Goal: Task Accomplishment & Management: Manage account settings

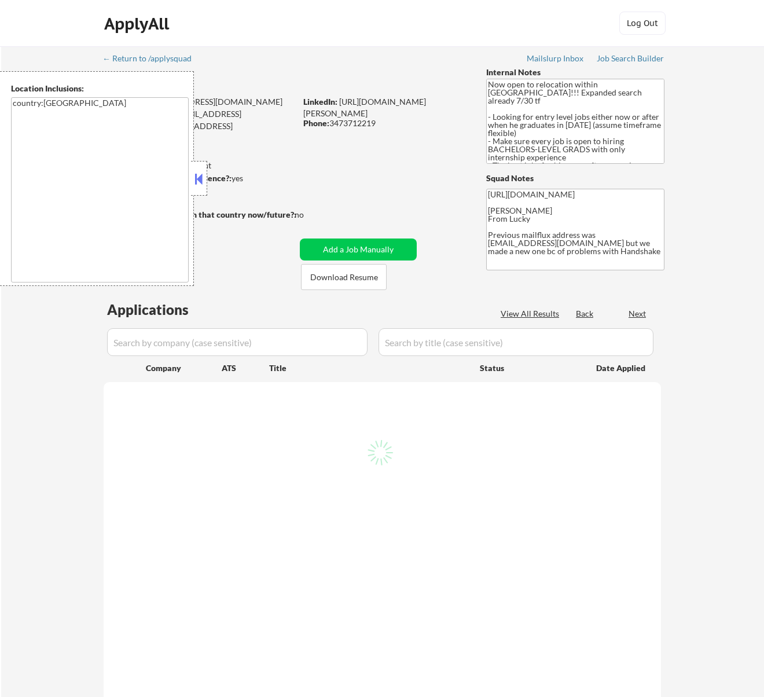
scroll to position [77, 0]
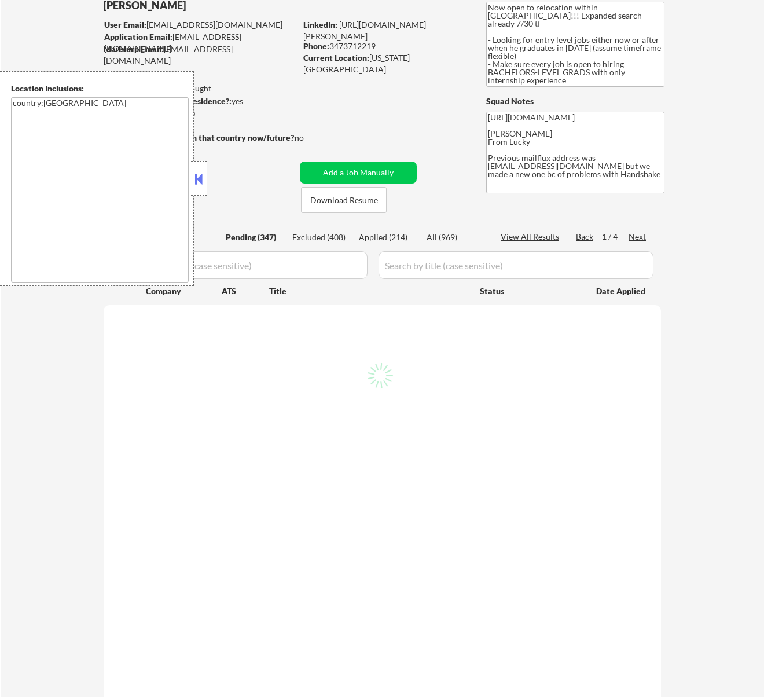
select select ""pending""
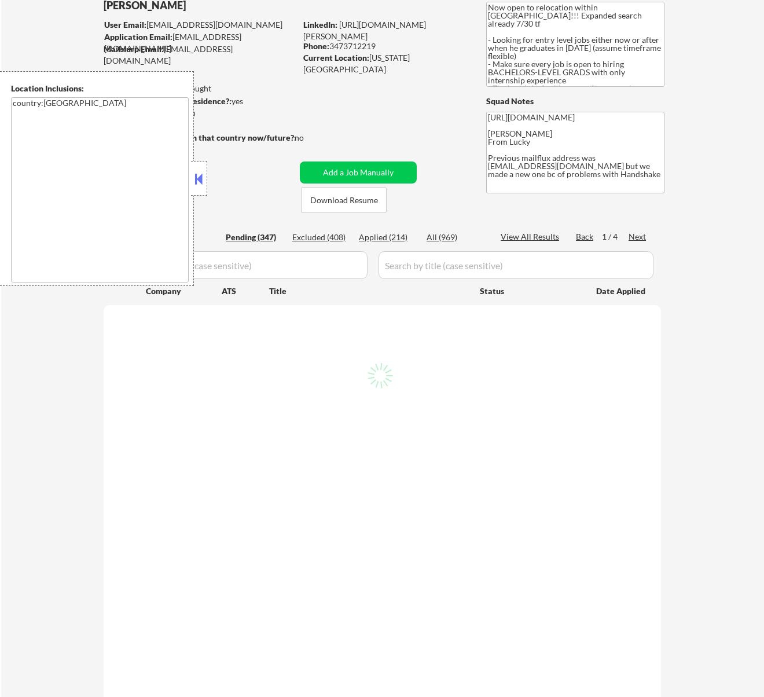
select select ""pending""
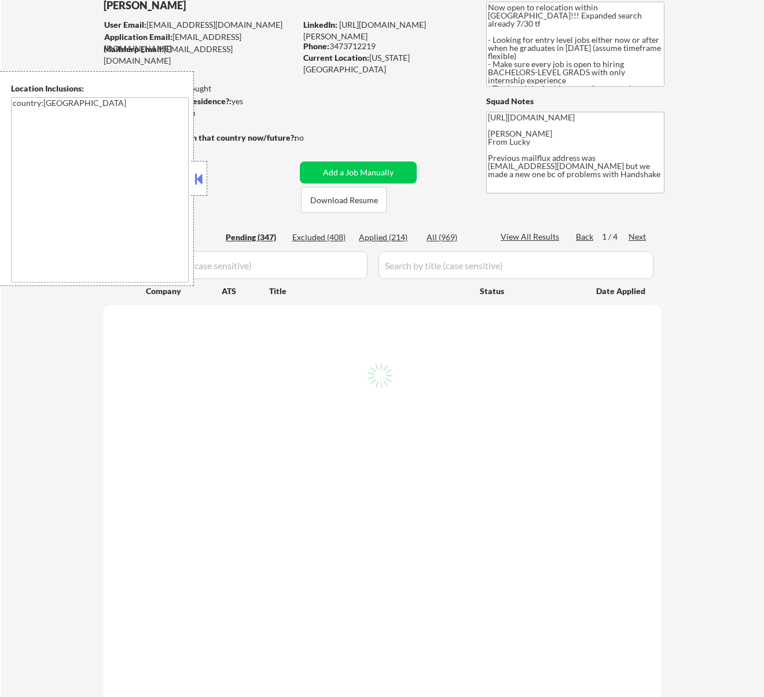
select select ""pending""
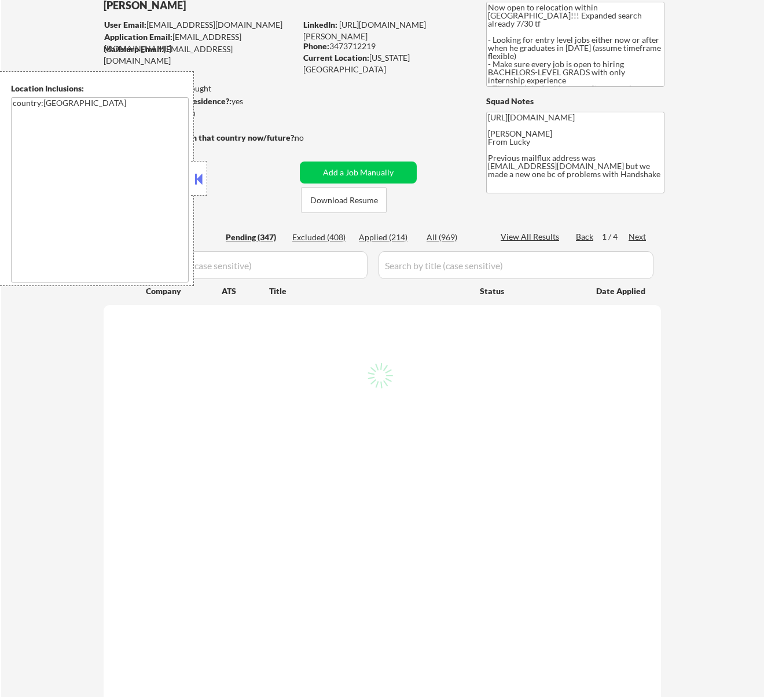
select select ""pending""
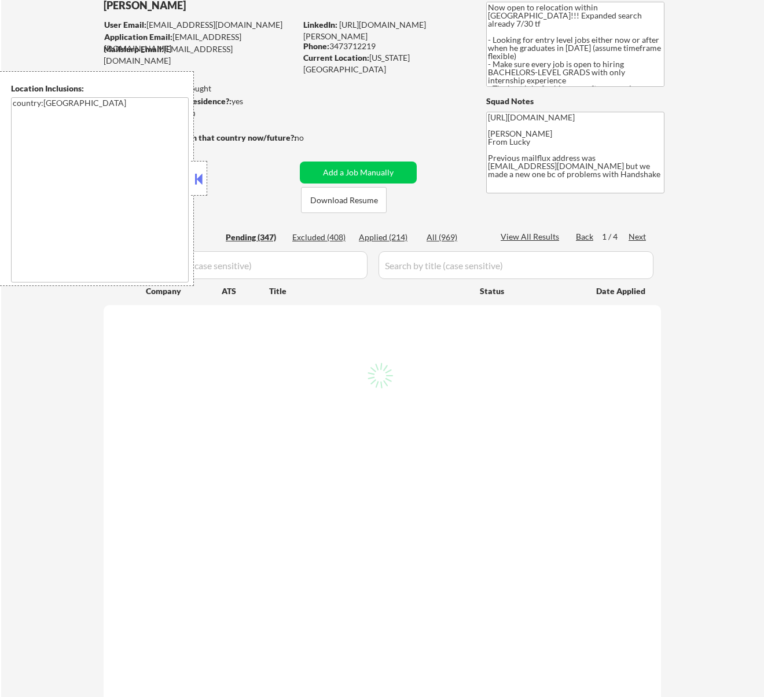
select select ""pending""
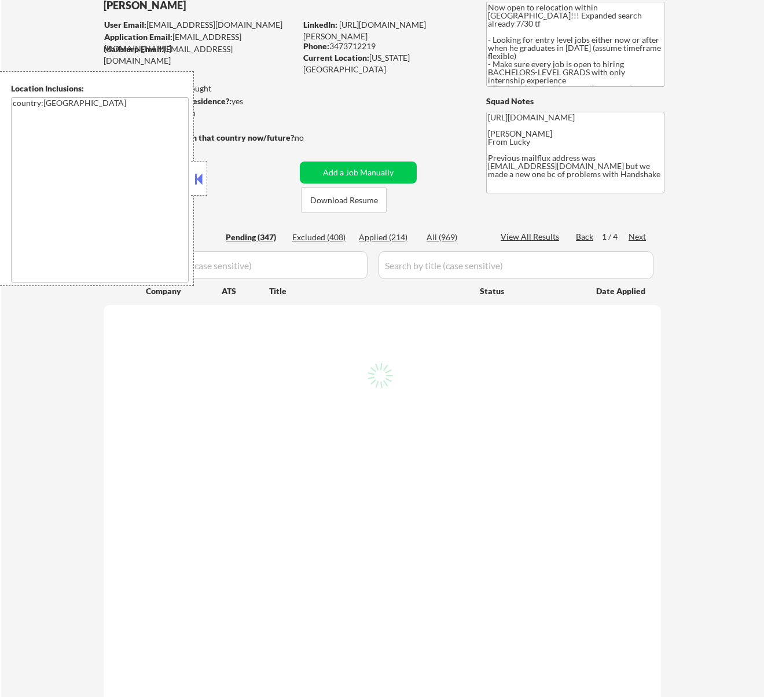
select select ""pending""
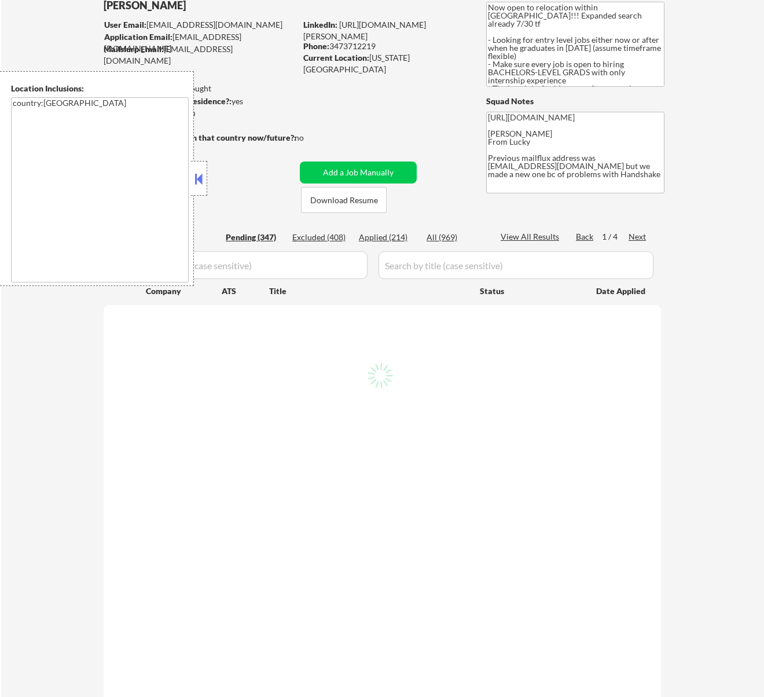
select select ""pending""
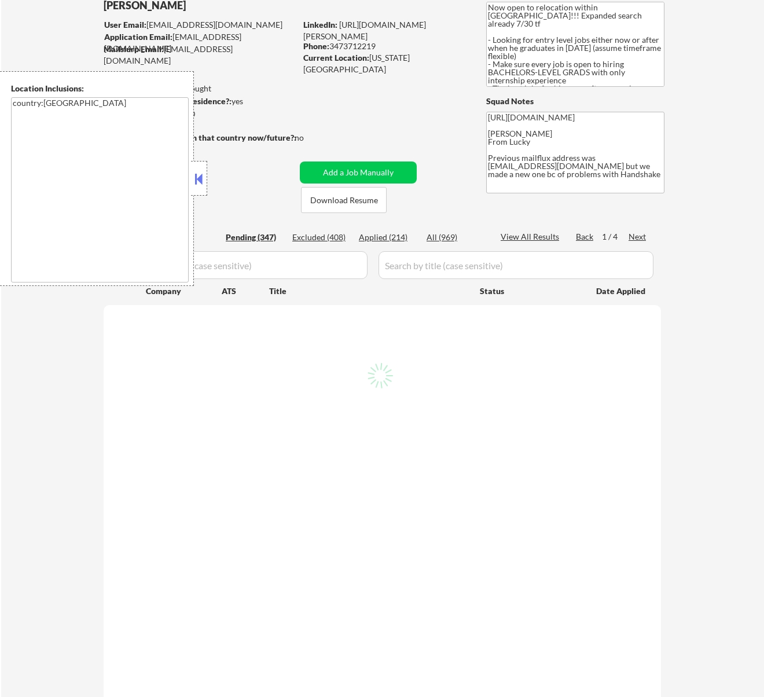
select select ""pending""
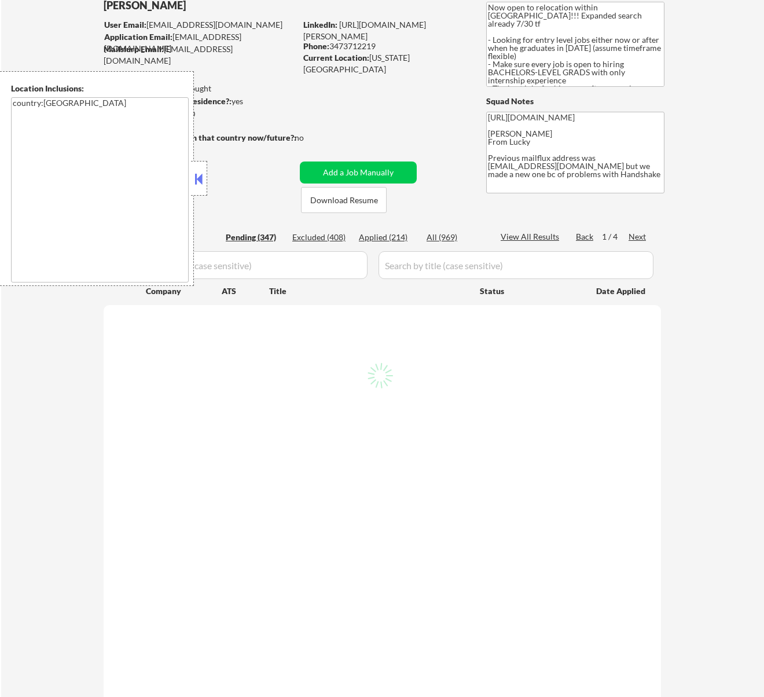
select select ""pending""
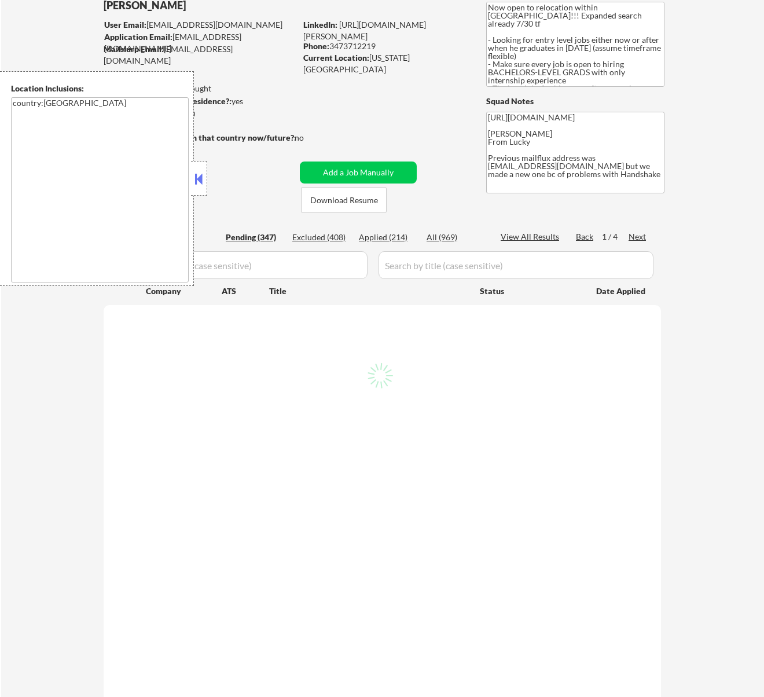
select select ""pending""
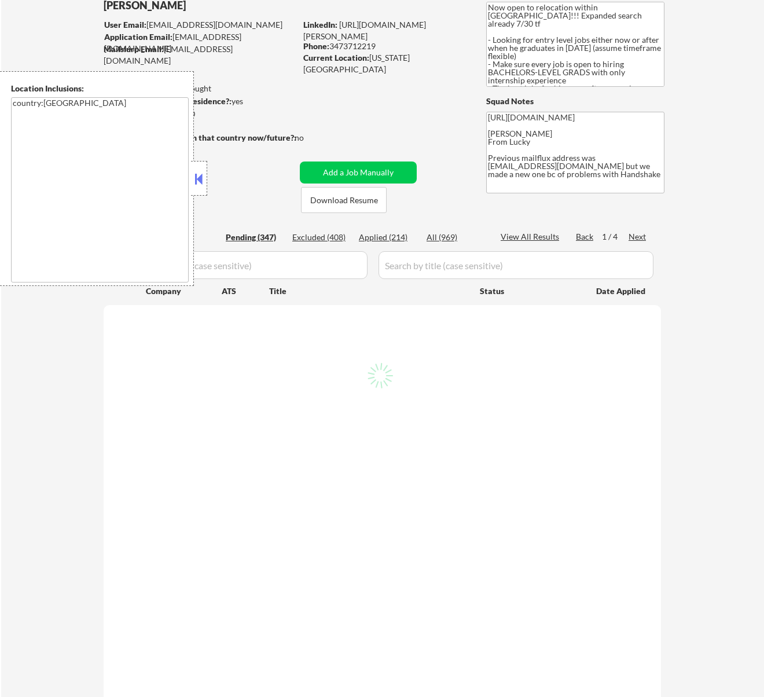
select select ""pending""
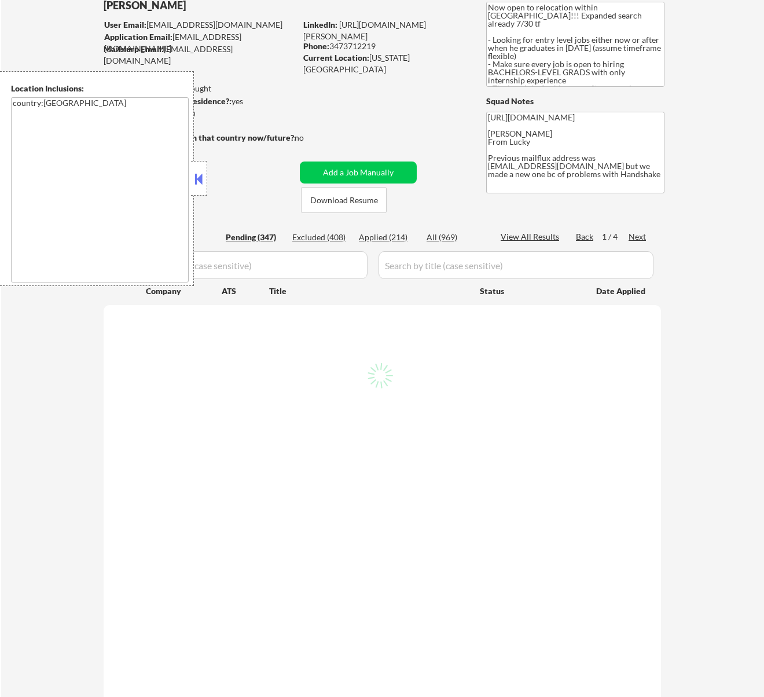
select select ""pending""
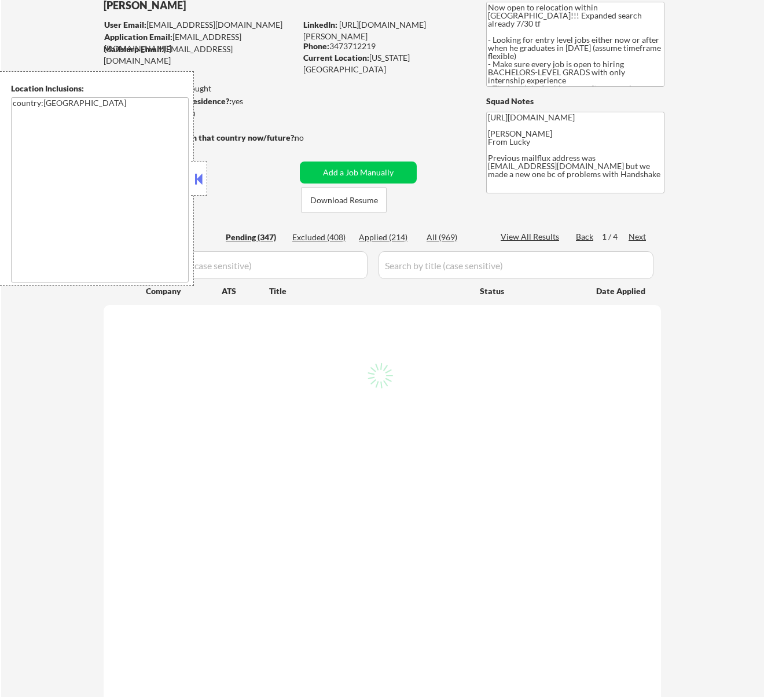
select select ""pending""
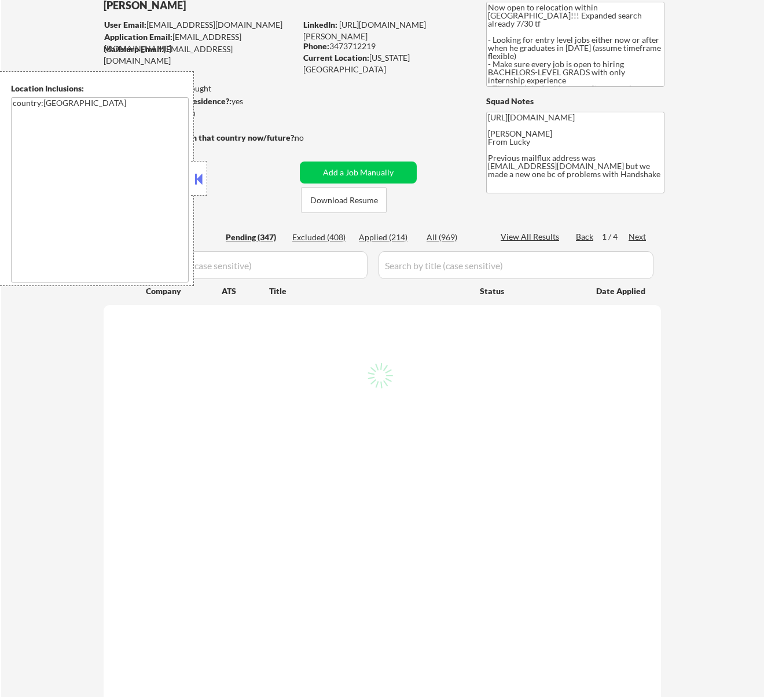
select select ""pending""
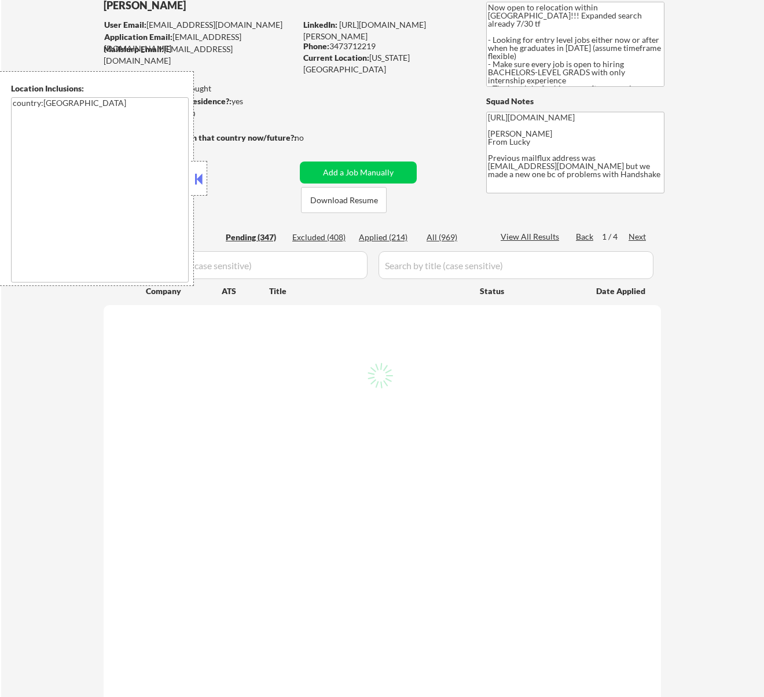
select select ""pending""
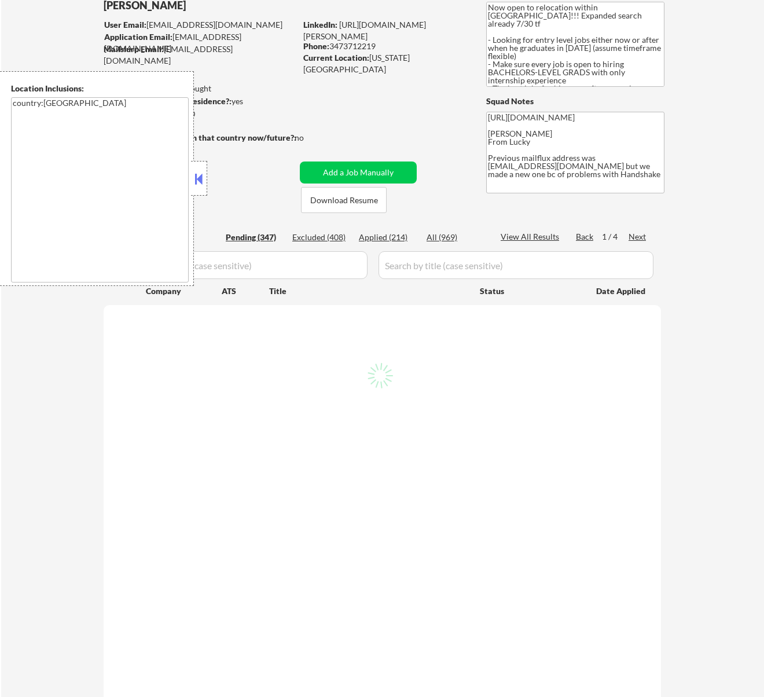
select select ""pending""
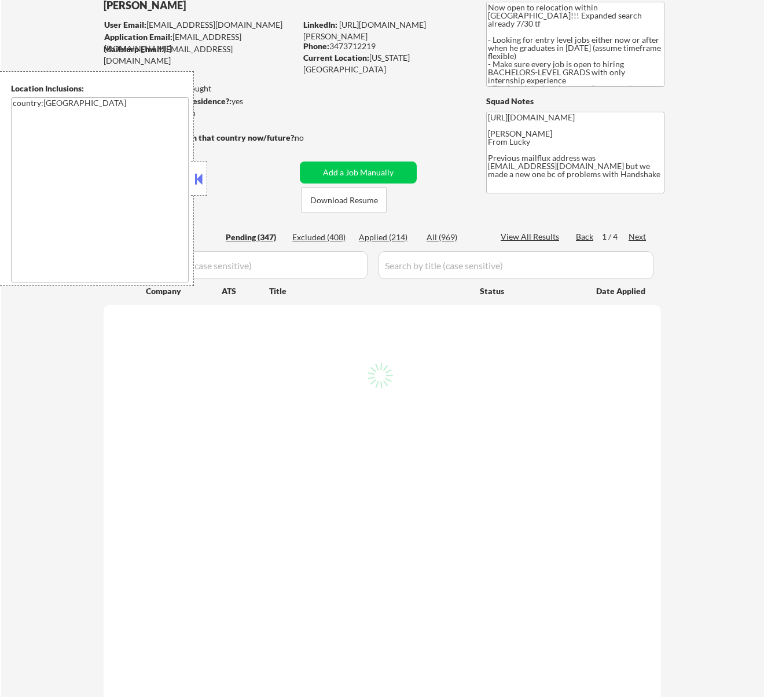
select select ""pending""
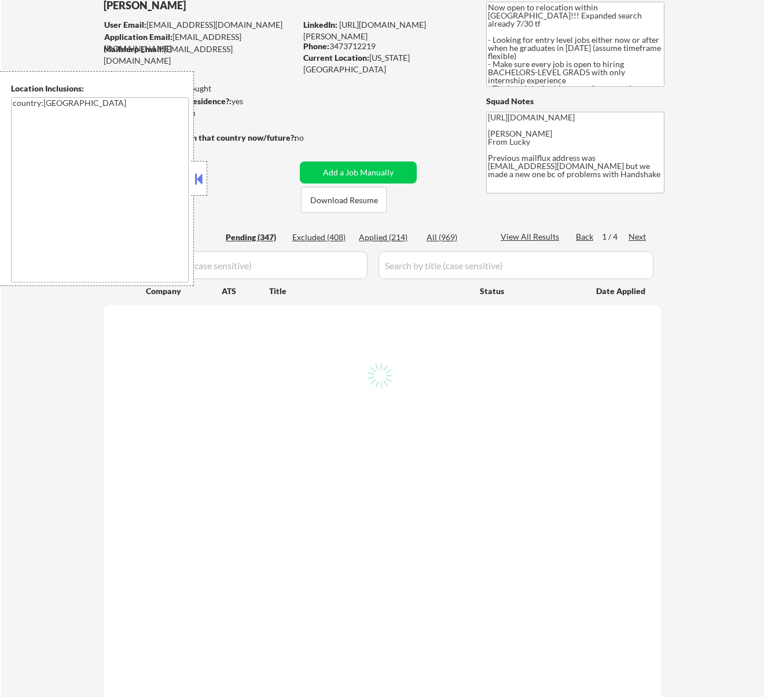
select select ""pending""
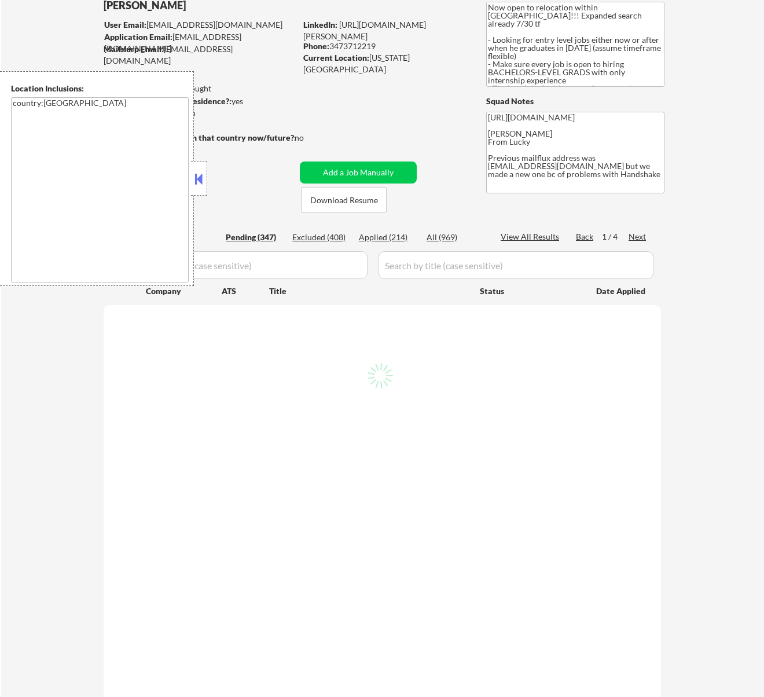
select select ""pending""
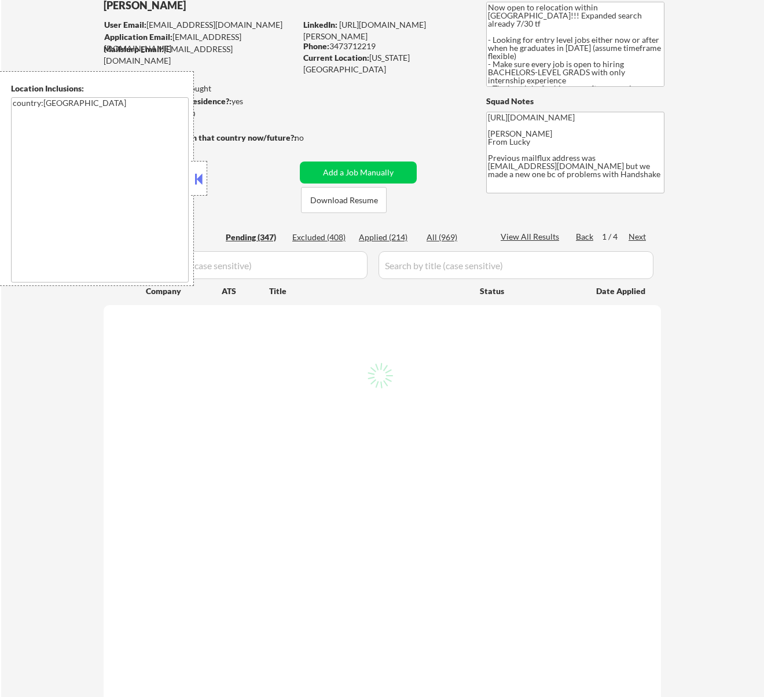
select select ""pending""
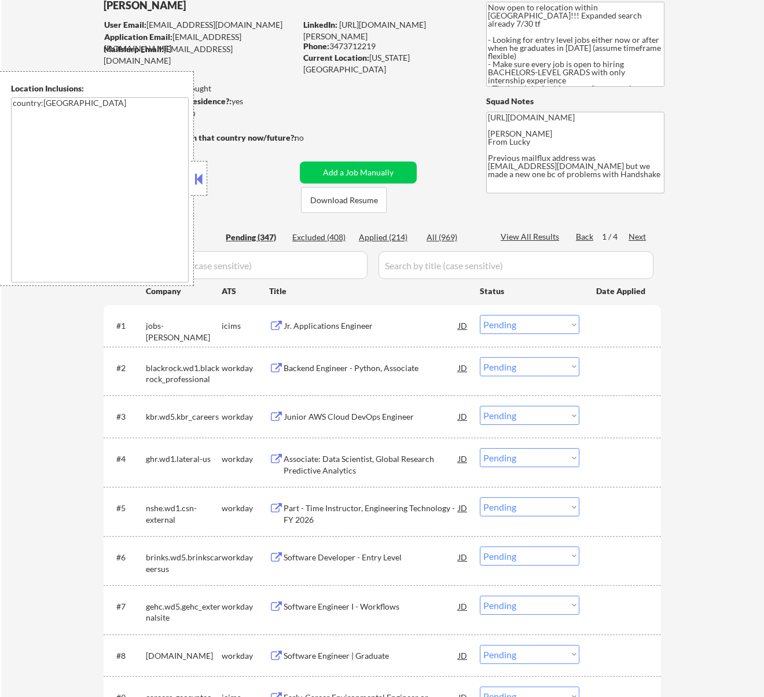
click at [201, 172] on button at bounding box center [198, 178] width 13 height 17
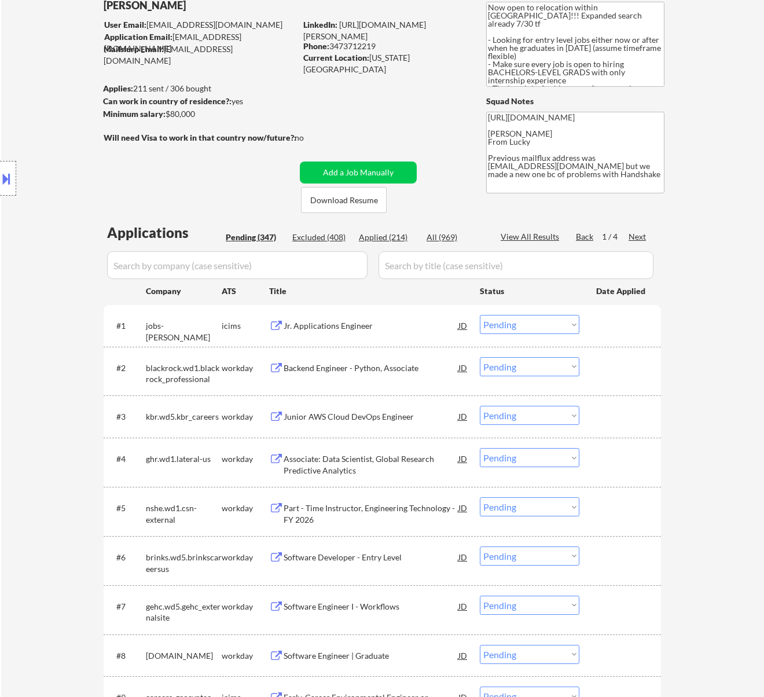
click at [378, 324] on div "Jr. Applications Engineer" at bounding box center [371, 326] width 175 height 12
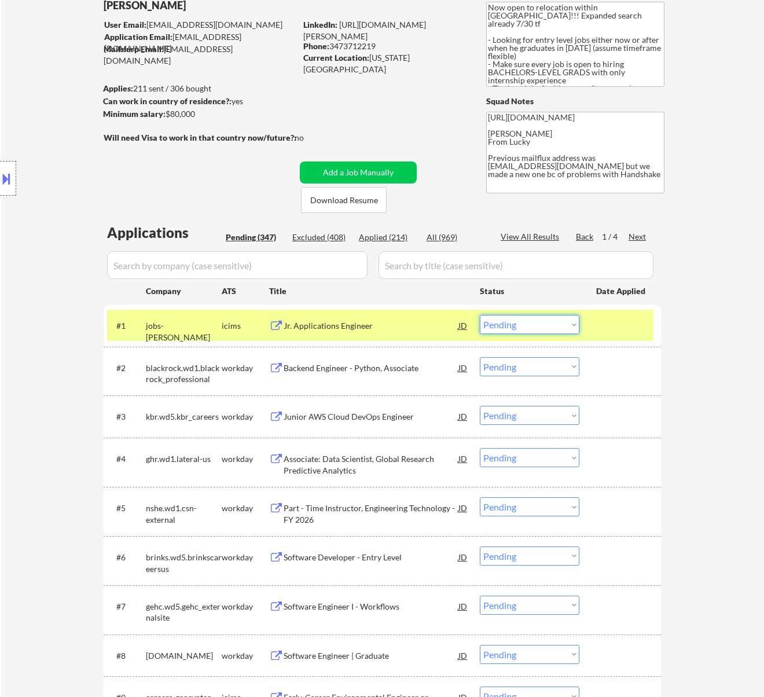
click at [523, 325] on select "Choose an option... Pending Applied Excluded (Questions) Excluded (Expired) Exc…" at bounding box center [530, 324] width 100 height 19
click at [480, 315] on select "Choose an option... Pending Applied Excluded (Questions) Excluded (Expired) Exc…" at bounding box center [530, 324] width 100 height 19
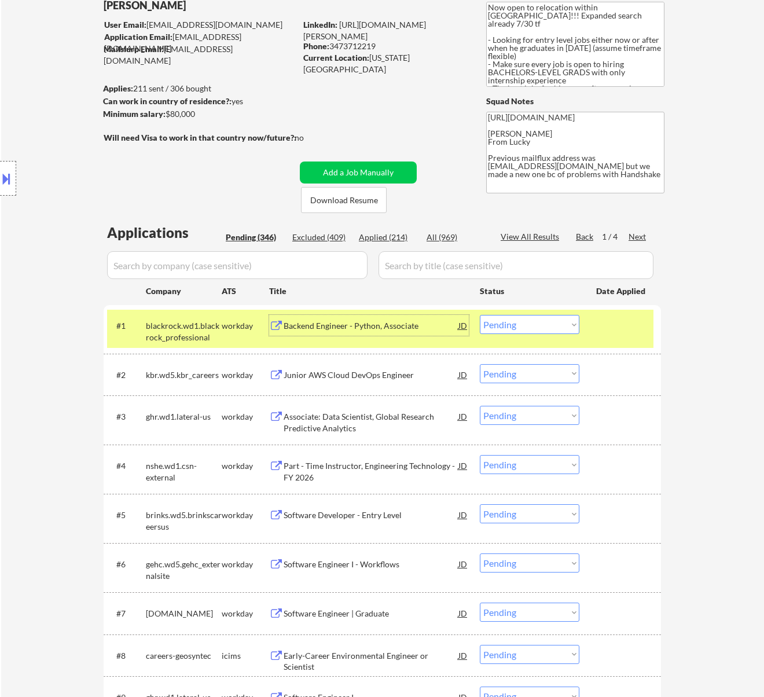
click at [408, 327] on div "Backend Engineer - Python, Associate" at bounding box center [371, 326] width 175 height 12
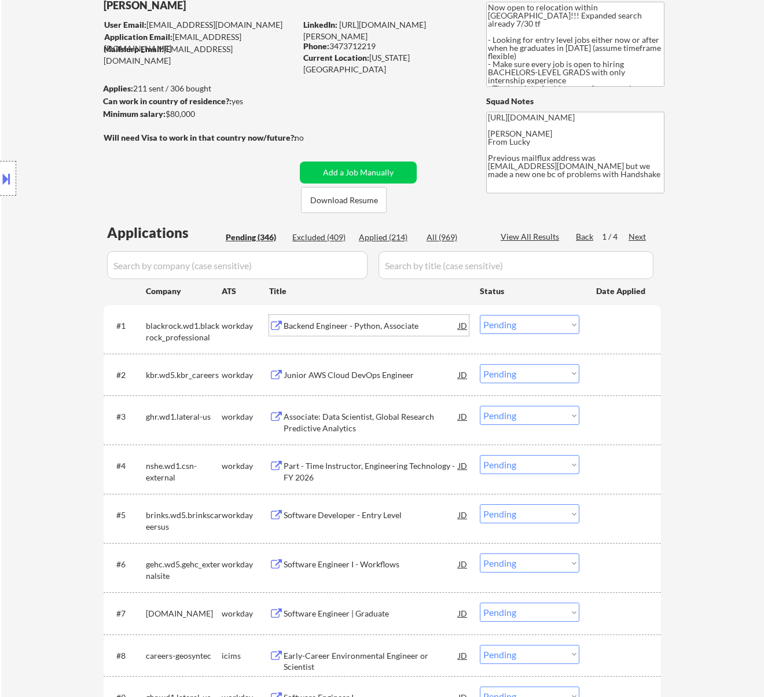
click at [526, 323] on select "Choose an option... Pending Applied Excluded (Questions) Excluded (Expired) Exc…" at bounding box center [530, 324] width 100 height 19
click at [480, 315] on select "Choose an option... Pending Applied Excluded (Questions) Excluded (Expired) Exc…" at bounding box center [530, 324] width 100 height 19
click at [392, 322] on div "Backend Engineer - Python, Associate" at bounding box center [371, 326] width 175 height 12
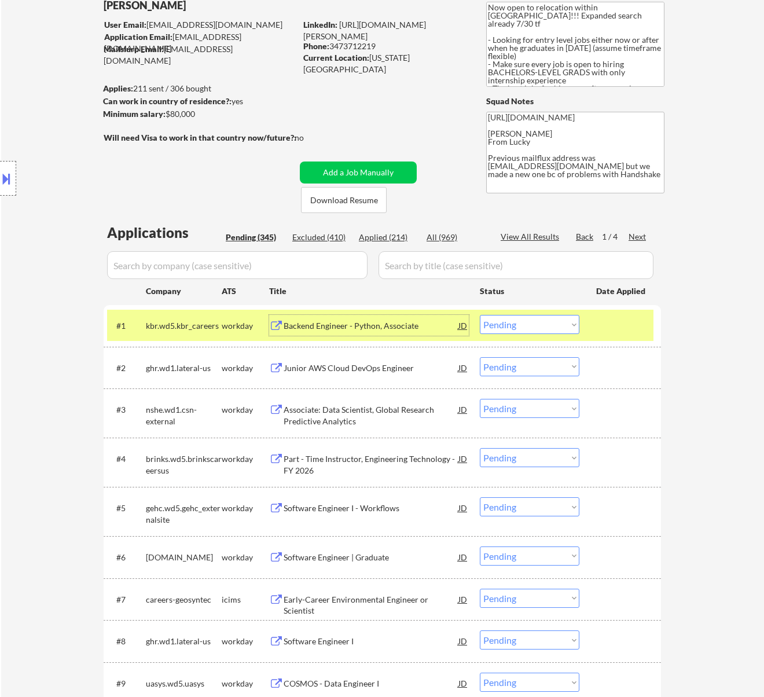
drag, startPoint x: 562, startPoint y: 320, endPoint x: 564, endPoint y: 334, distance: 14.1
click at [562, 320] on select "Choose an option... Pending Applied Excluded (Questions) Excluded (Expired) Exc…" at bounding box center [530, 324] width 100 height 19
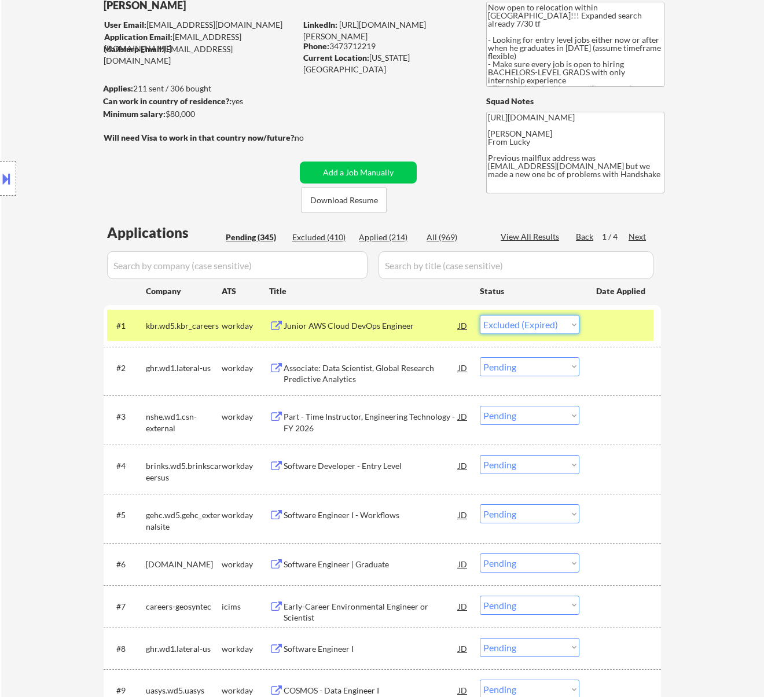
click at [480, 315] on select "Choose an option... Pending Applied Excluded (Questions) Excluded (Expired) Exc…" at bounding box center [530, 324] width 100 height 19
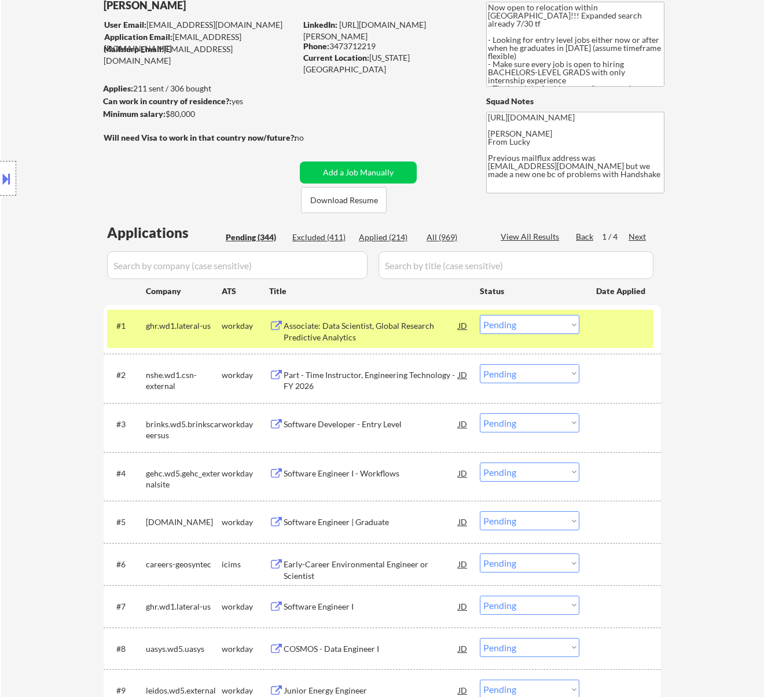
click at [426, 334] on div "Associate: Data Scientist, Global Research Predictive Analytics" at bounding box center [371, 331] width 175 height 23
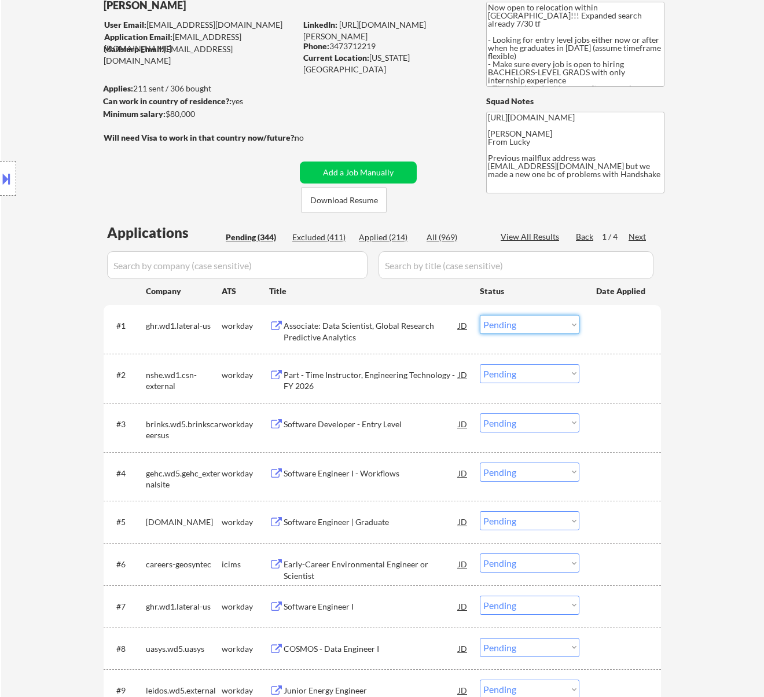
click at [514, 323] on select "Choose an option... Pending Applied Excluded (Questions) Excluded (Expired) Exc…" at bounding box center [530, 324] width 100 height 19
click at [480, 315] on select "Choose an option... Pending Applied Excluded (Questions) Excluded (Expired) Exc…" at bounding box center [530, 324] width 100 height 19
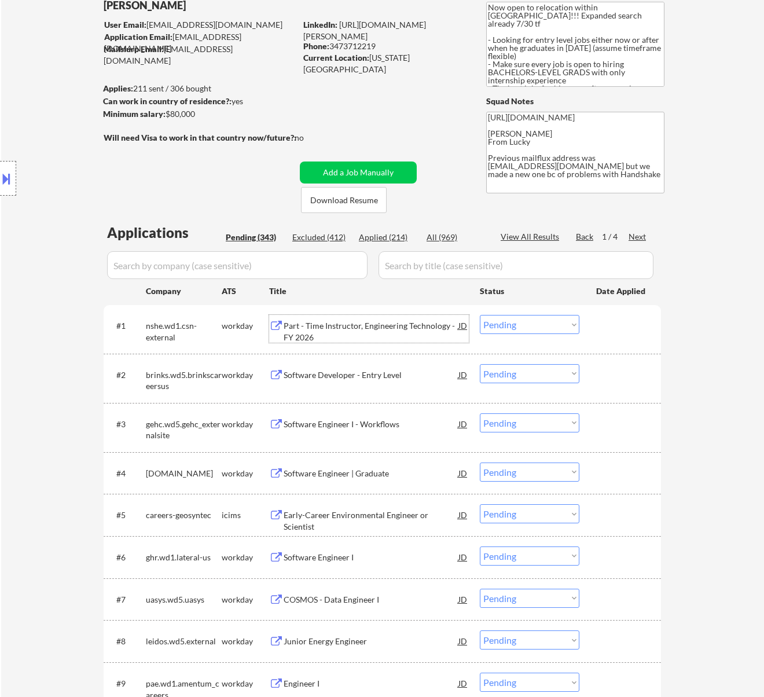
click at [396, 336] on div "Part - Time Instructor, Engineering Technology - FY 2026" at bounding box center [371, 331] width 175 height 23
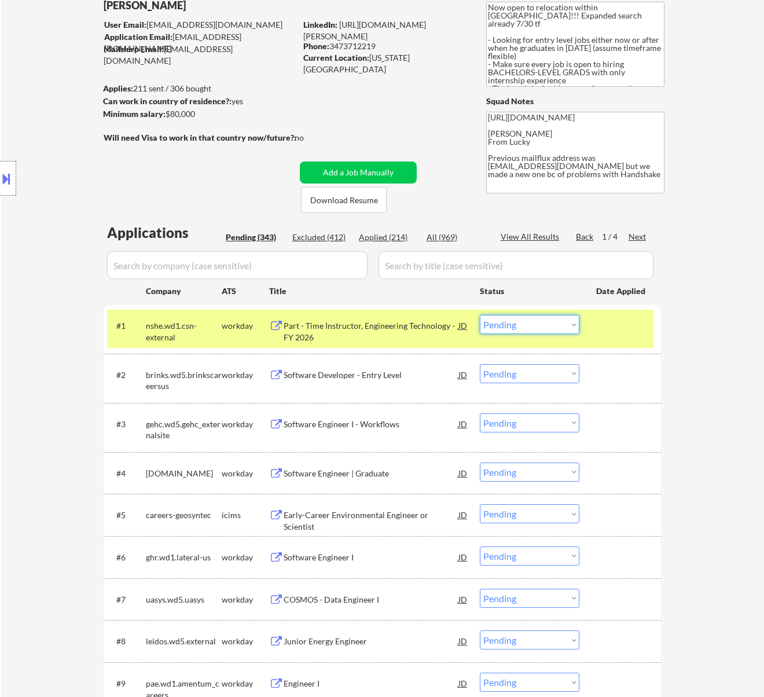
click at [548, 325] on select "Choose an option... Pending Applied Excluded (Questions) Excluded (Expired) Exc…" at bounding box center [530, 324] width 100 height 19
click at [480, 315] on select "Choose an option... Pending Applied Excluded (Questions) Excluded (Expired) Exc…" at bounding box center [530, 324] width 100 height 19
select select ""pending""
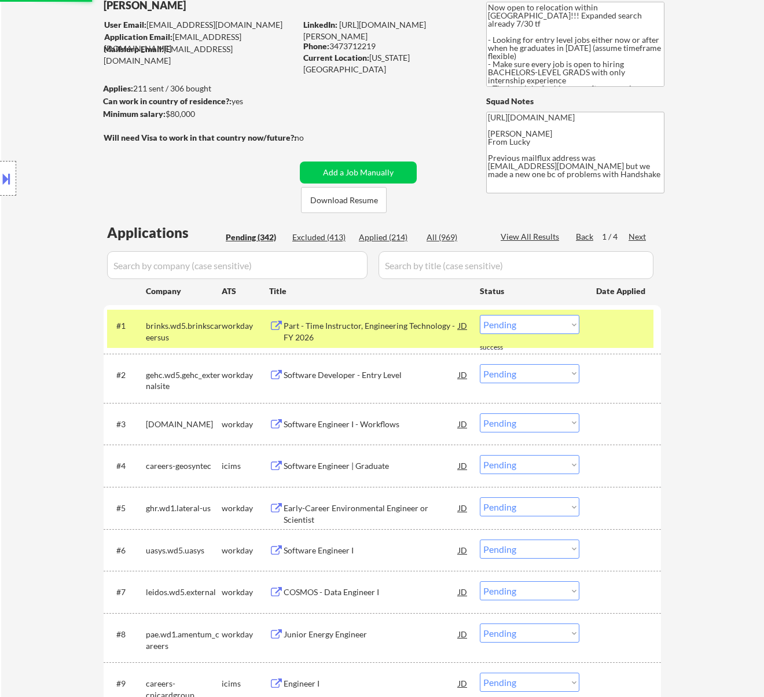
click at [409, 335] on div "Part - Time Instructor, Engineering Technology - FY 2026" at bounding box center [371, 331] width 175 height 23
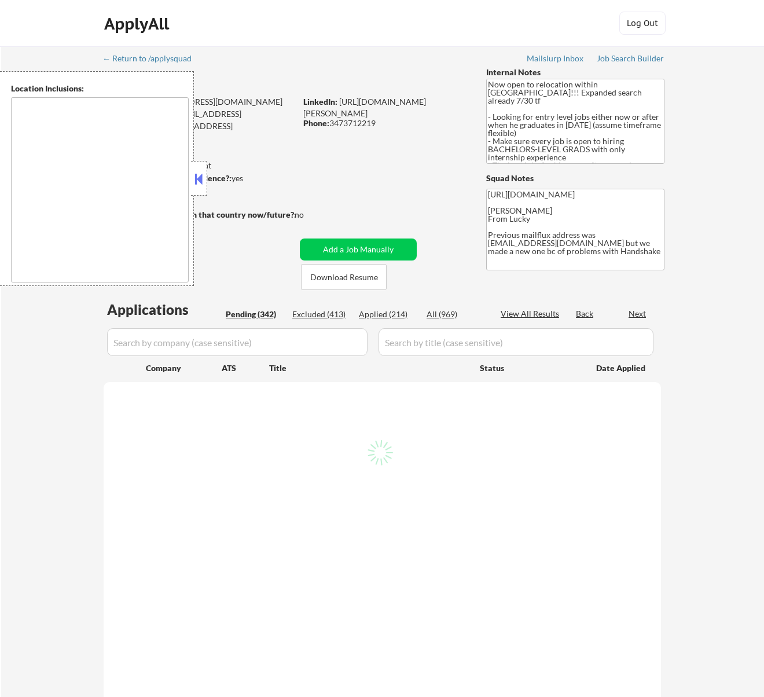
type textarea "country:[GEOGRAPHIC_DATA]"
click at [201, 181] on button at bounding box center [198, 178] width 13 height 17
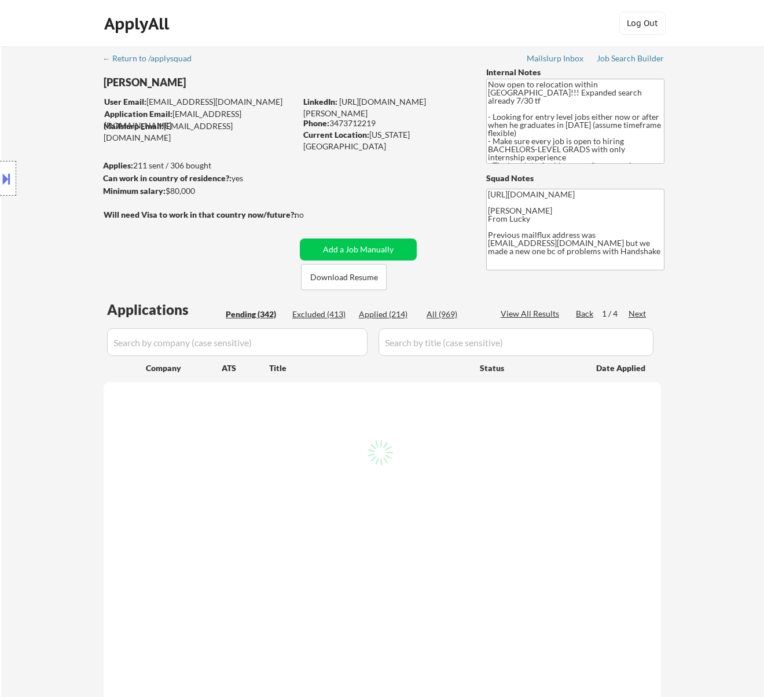
select select ""pending""
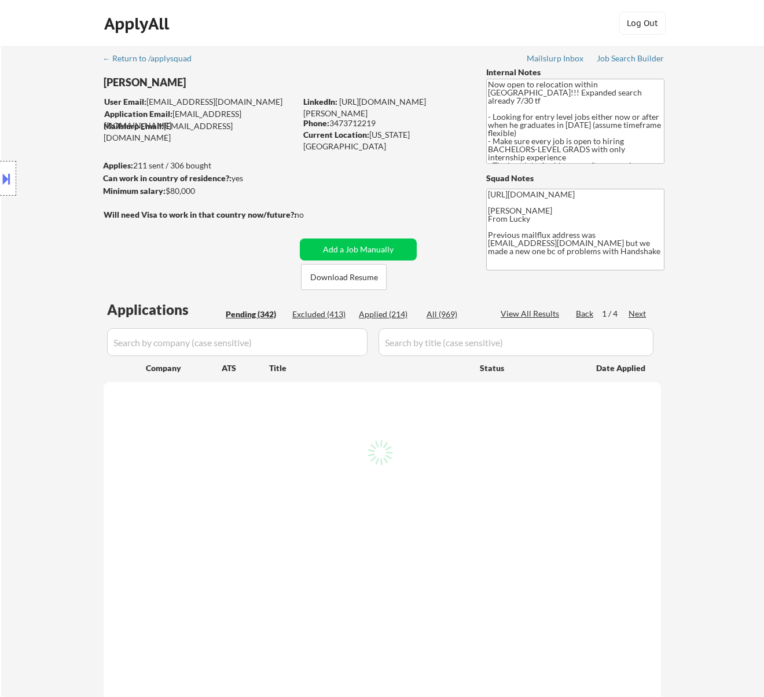
select select ""pending""
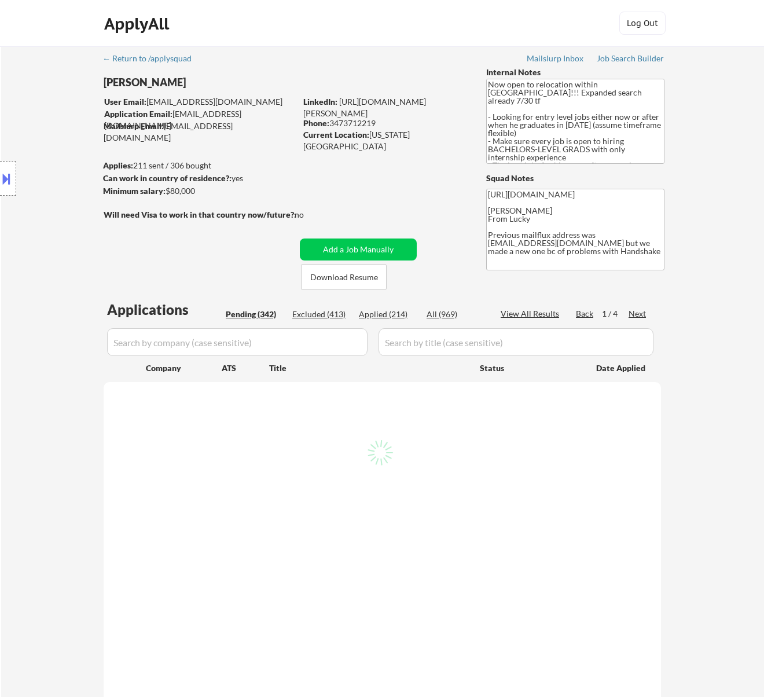
select select ""pending""
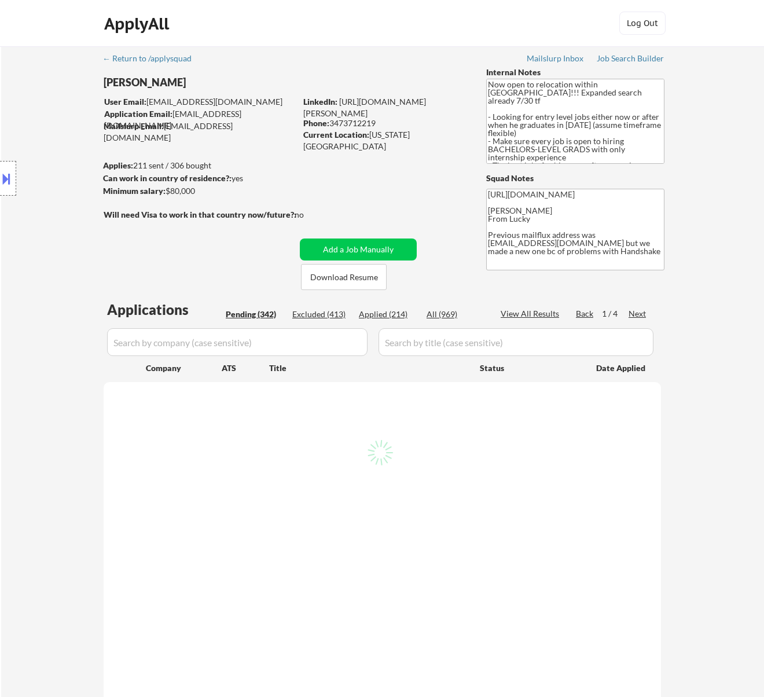
select select ""pending""
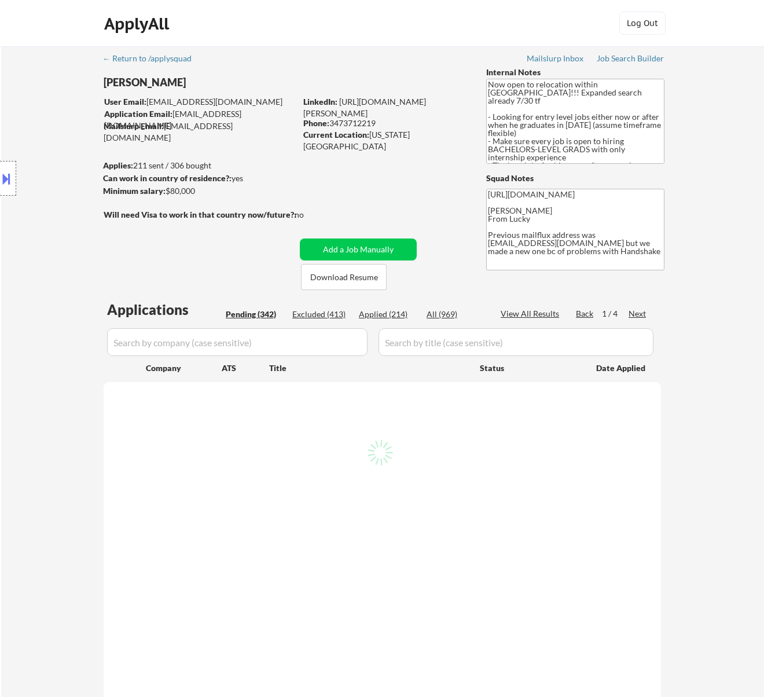
select select ""pending""
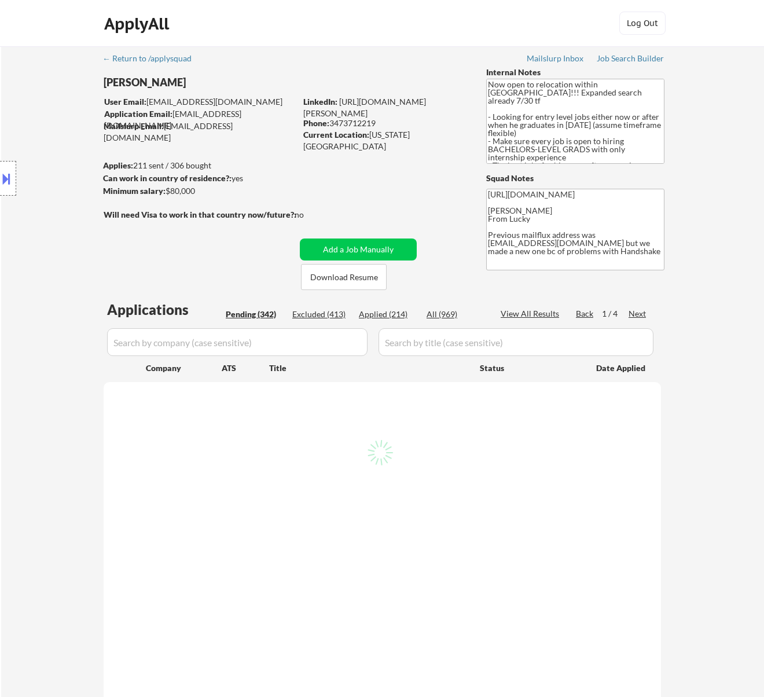
select select ""pending""
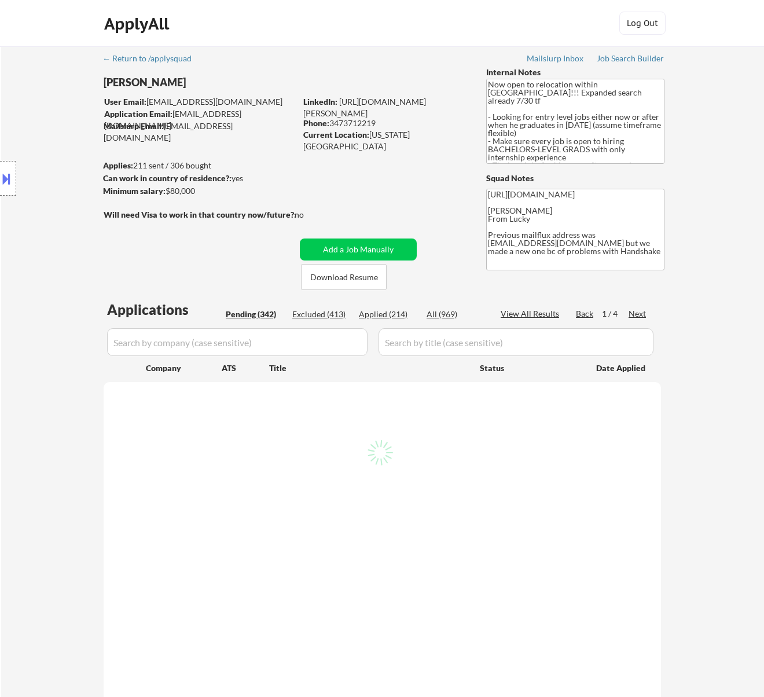
select select ""pending""
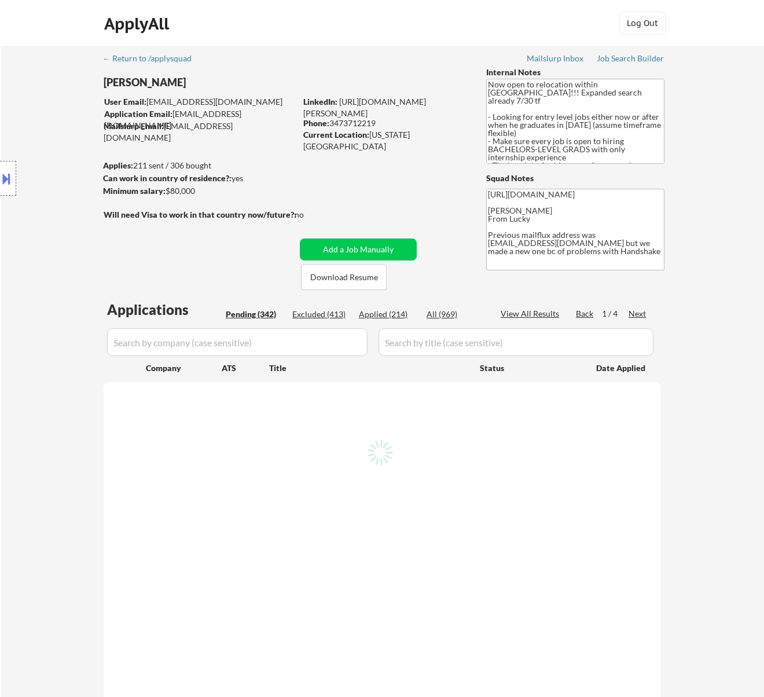
select select ""pending""
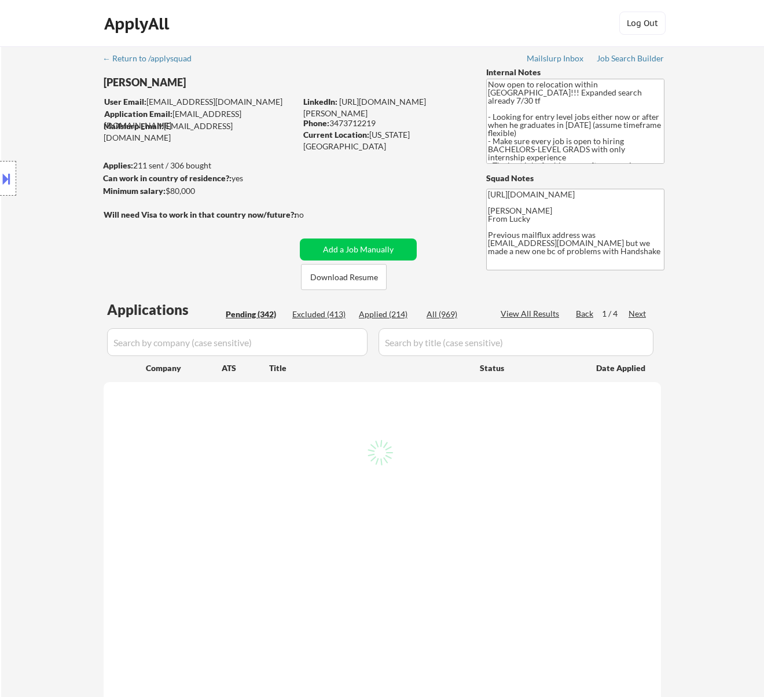
select select ""pending""
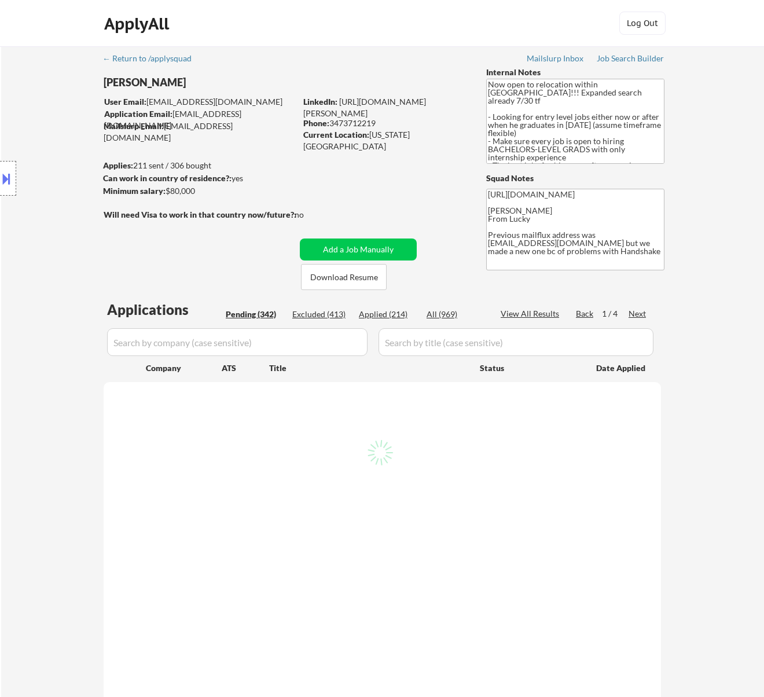
select select ""pending""
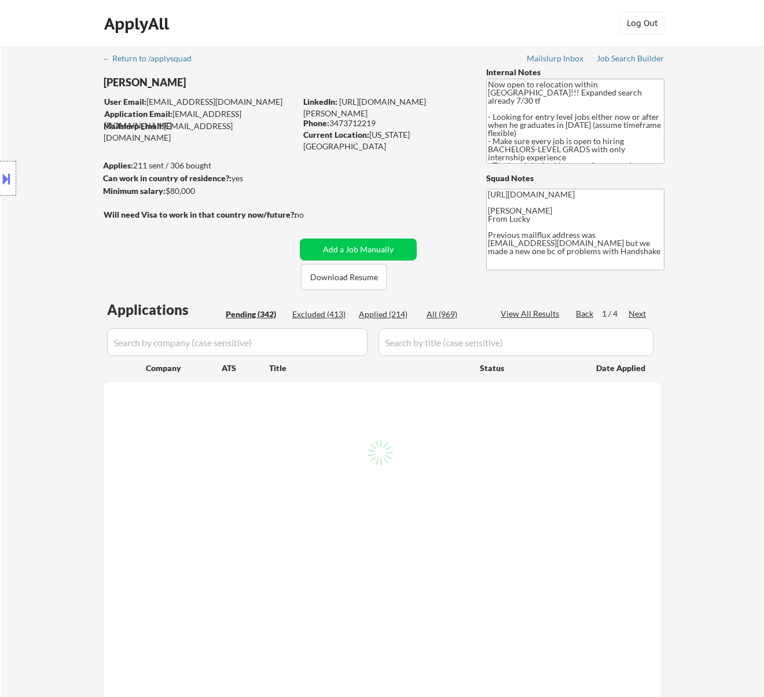
select select ""pending""
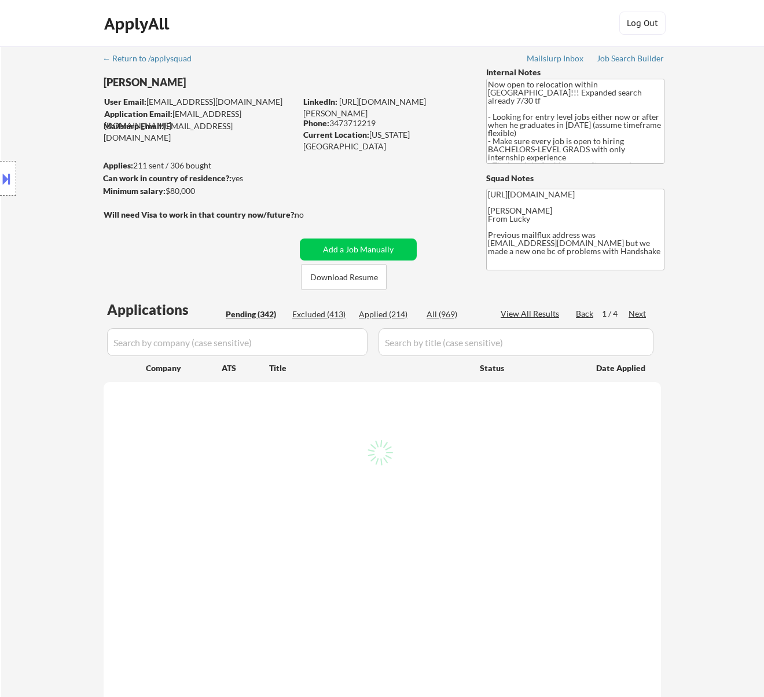
select select ""pending""
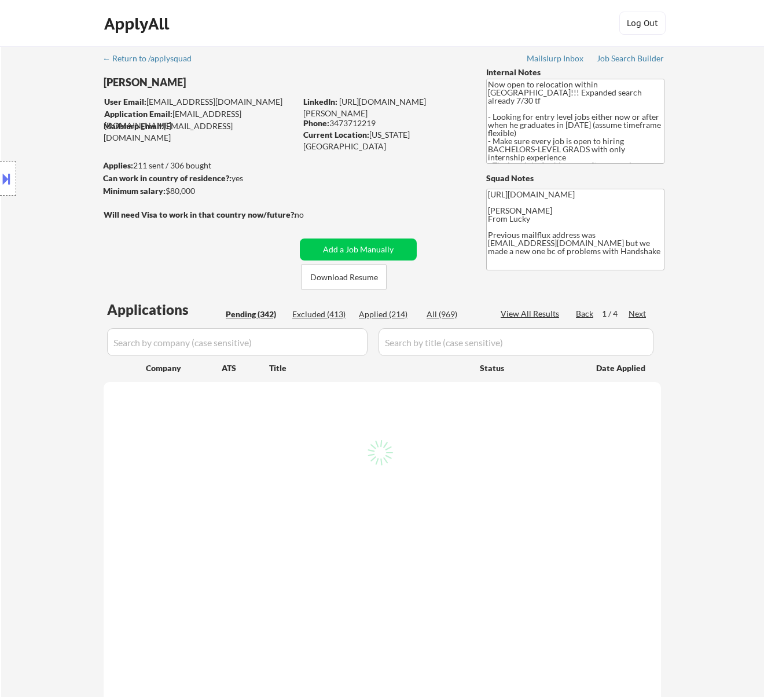
select select ""pending""
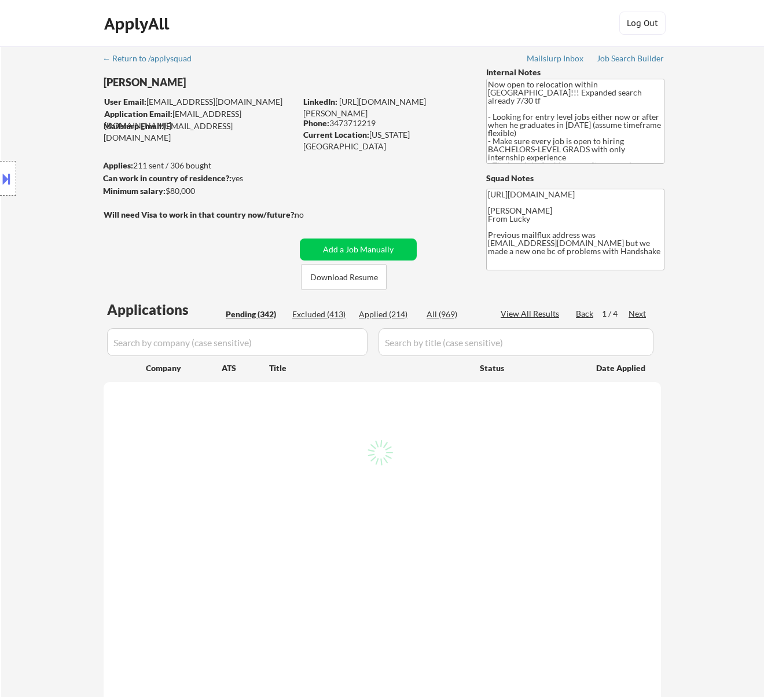
select select ""pending""
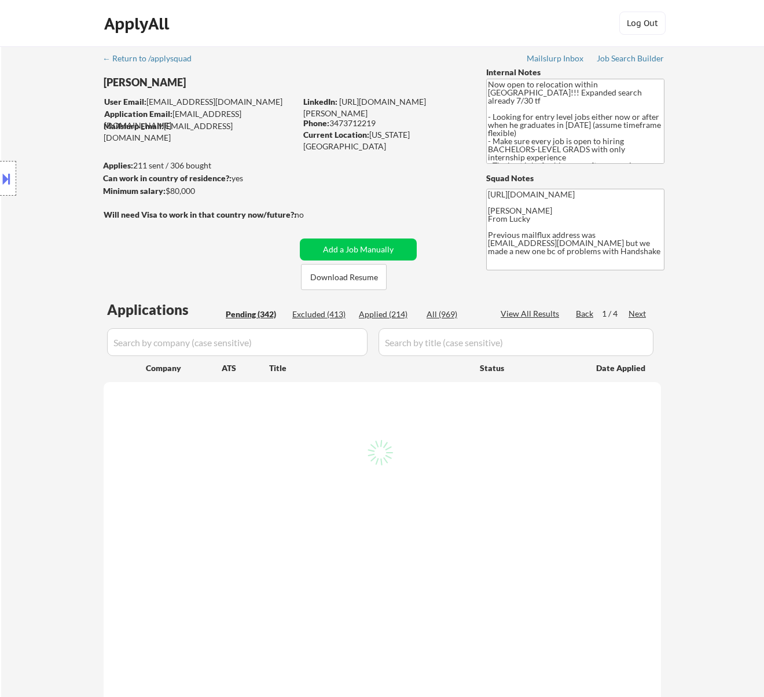
select select ""pending""
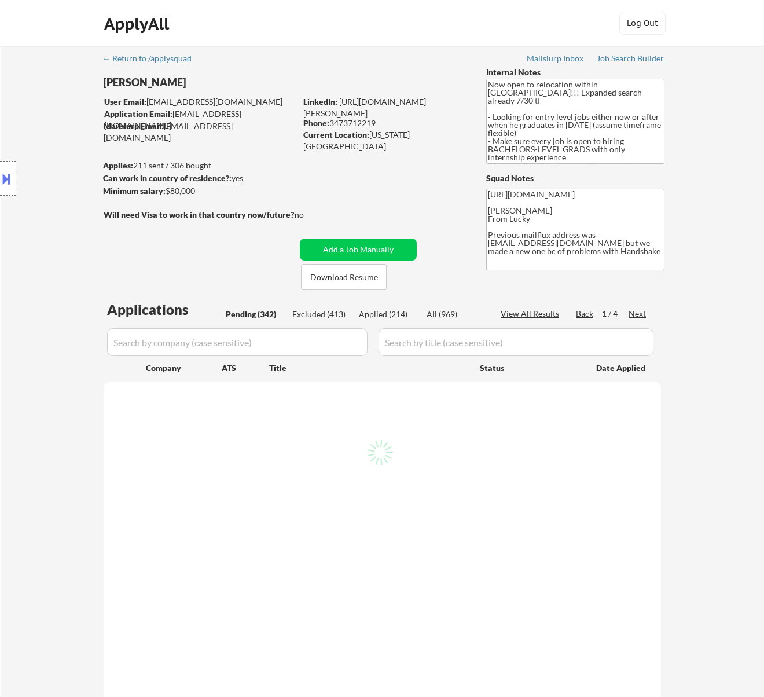
select select ""pending""
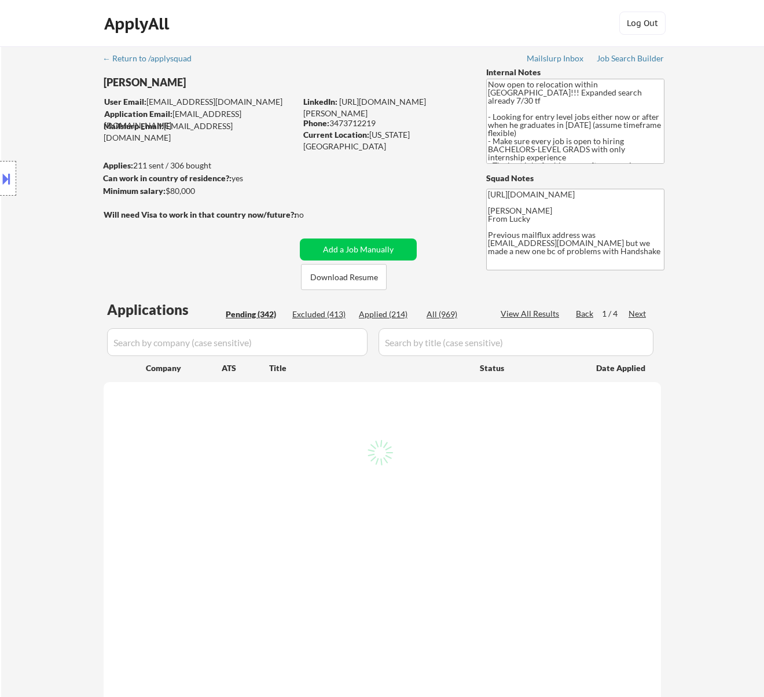
select select ""pending""
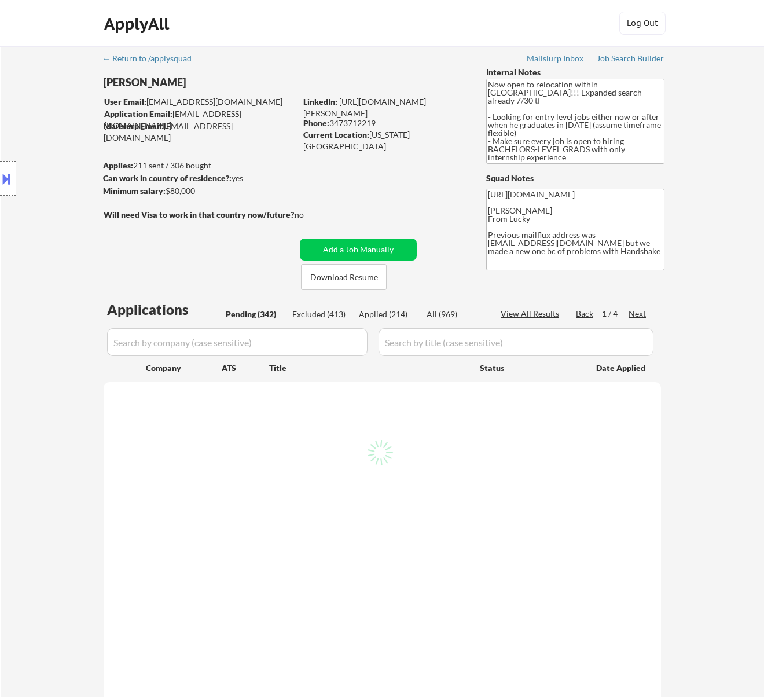
select select ""pending""
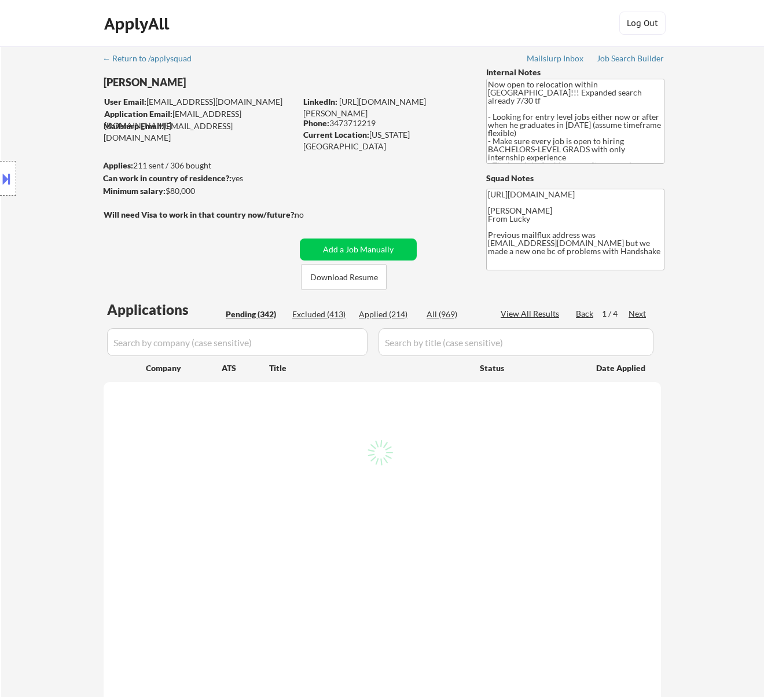
select select ""pending""
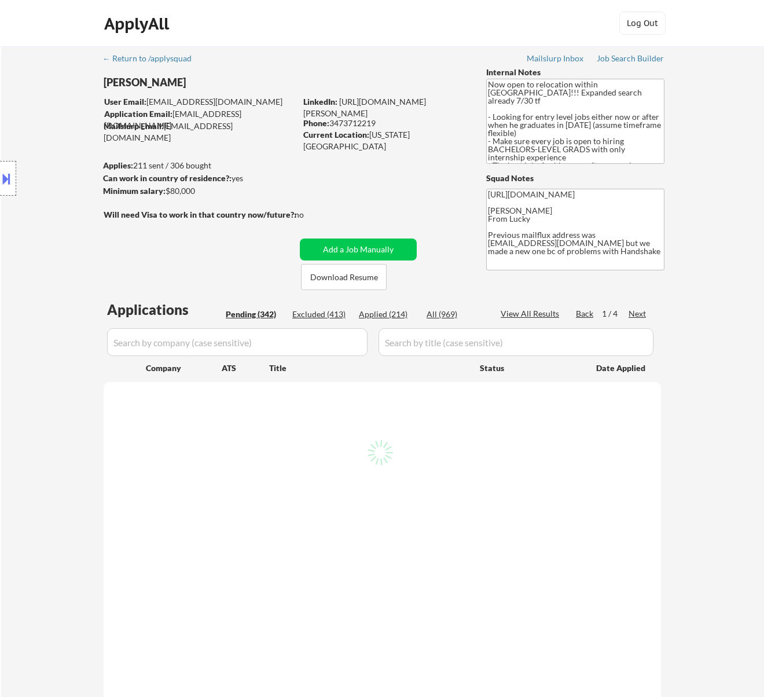
select select ""pending""
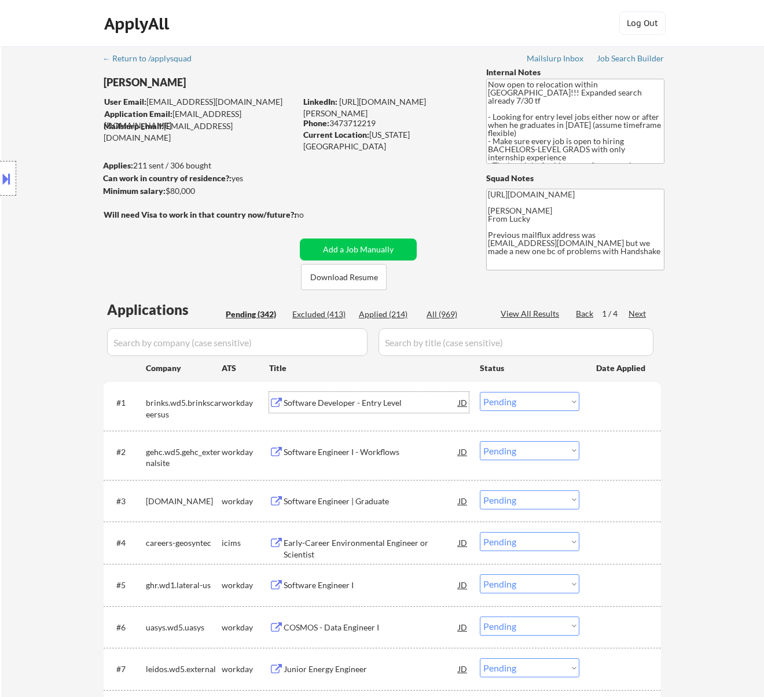
click at [378, 401] on div "Software Developer - Entry Level" at bounding box center [371, 403] width 175 height 12
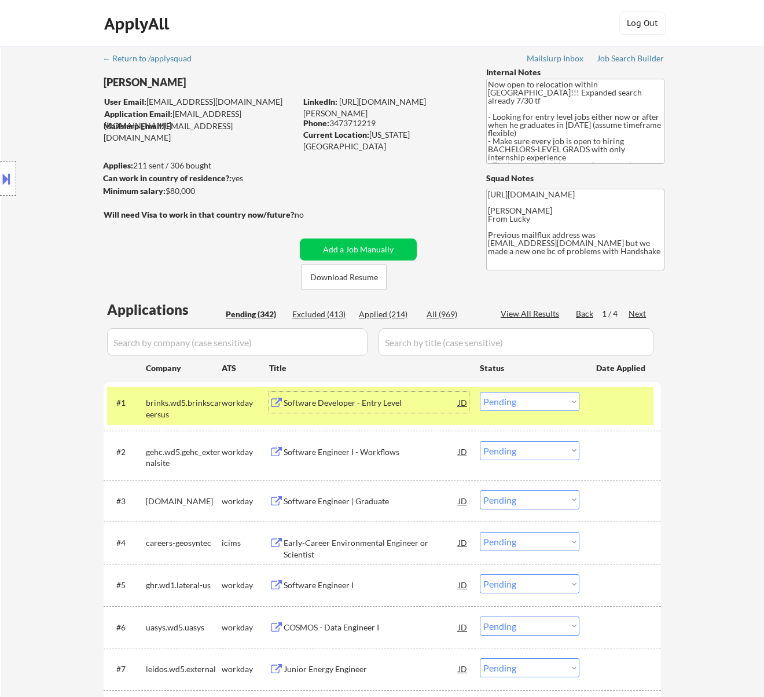
click at [563, 405] on select "Choose an option... Pending Applied Excluded (Questions) Excluded (Expired) Exc…" at bounding box center [530, 401] width 100 height 19
click at [480, 392] on select "Choose an option... Pending Applied Excluded (Questions) Excluded (Expired) Exc…" at bounding box center [530, 401] width 100 height 19
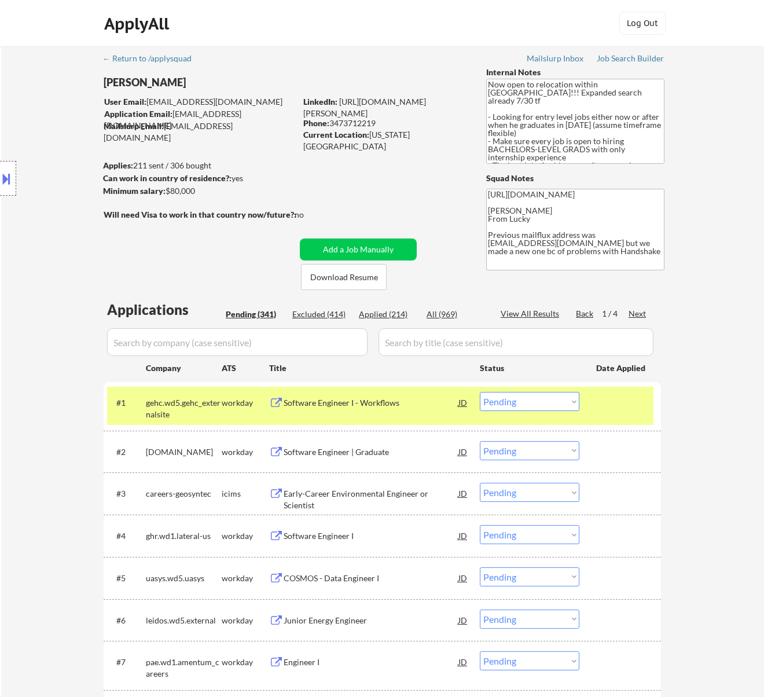
click at [435, 410] on div "Software Engineer I - Workflows" at bounding box center [371, 402] width 175 height 21
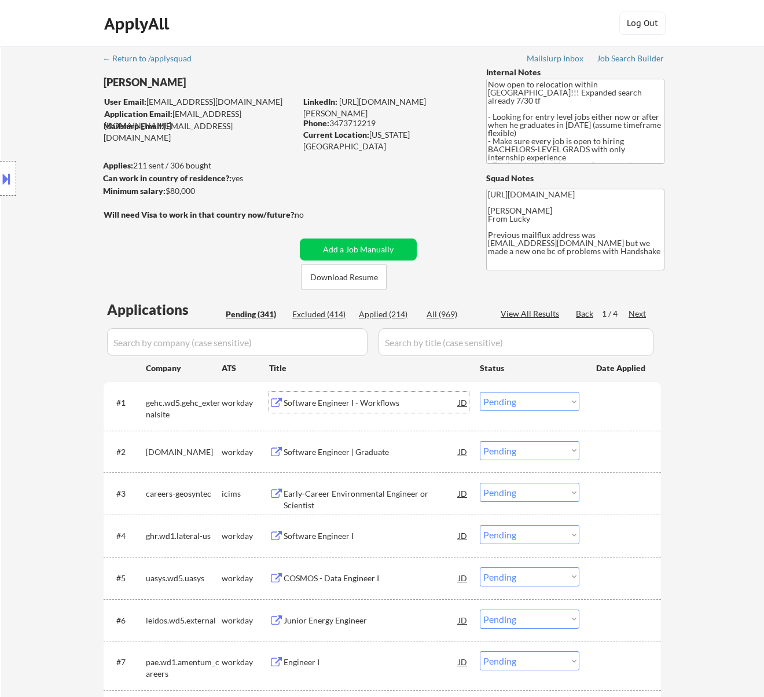
click at [529, 406] on select "Choose an option... Pending Applied Excluded (Questions) Excluded (Expired) Exc…" at bounding box center [530, 401] width 100 height 19
click at [480, 392] on select "Choose an option... Pending Applied Excluded (Questions) Excluded (Expired) Exc…" at bounding box center [530, 401] width 100 height 19
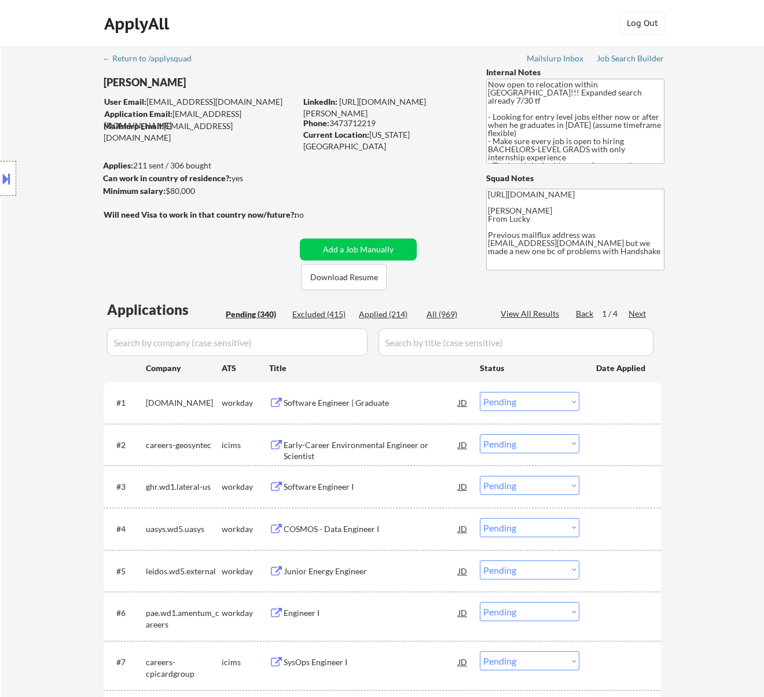
click at [413, 405] on div "Software Engineer | Graduate" at bounding box center [371, 403] width 175 height 12
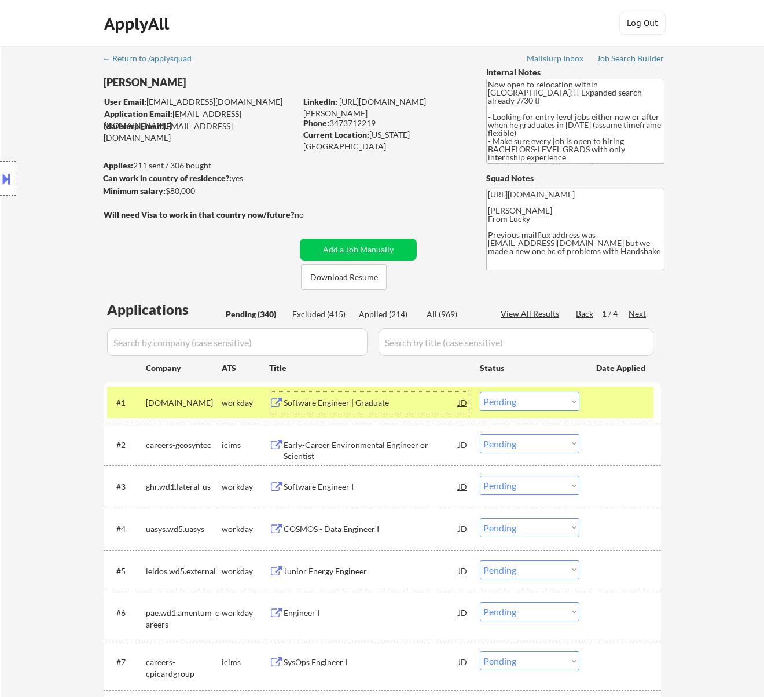
click at [551, 402] on select "Choose an option... Pending Applied Excluded (Questions) Excluded (Expired) Exc…" at bounding box center [530, 401] width 100 height 19
click at [480, 392] on select "Choose an option... Pending Applied Excluded (Questions) Excluded (Expired) Exc…" at bounding box center [530, 401] width 100 height 19
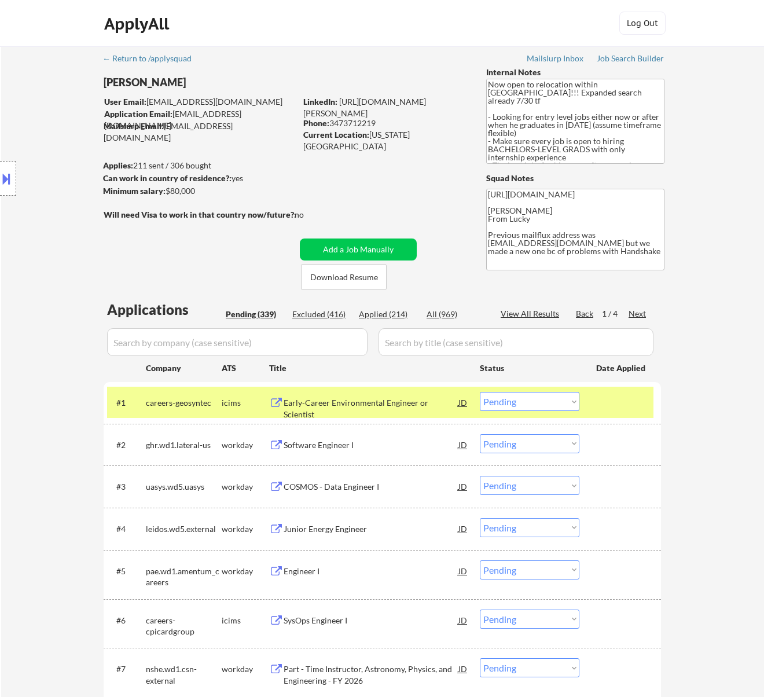
click at [406, 410] on div "Early-Career Environmental Engineer or Scientist" at bounding box center [371, 402] width 175 height 21
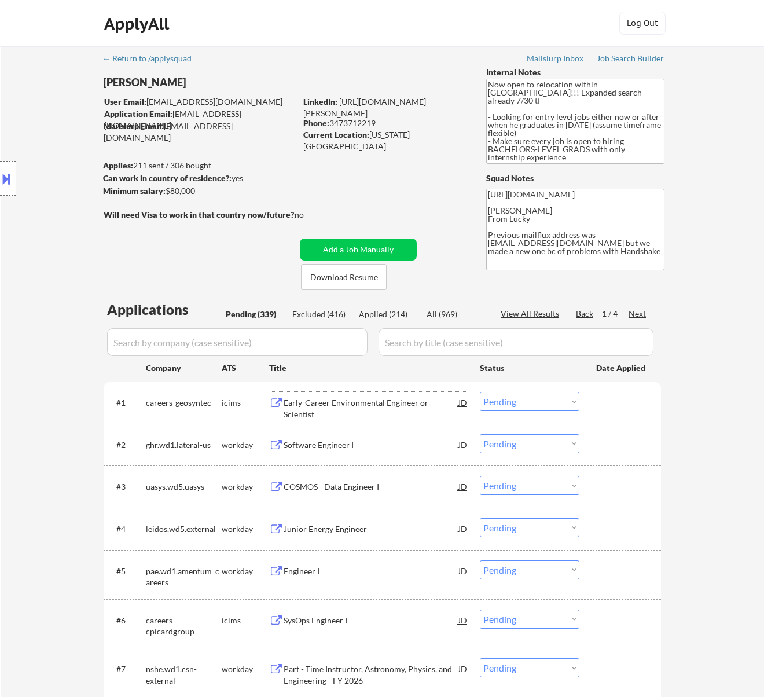
click at [501, 399] on select "Choose an option... Pending Applied Excluded (Questions) Excluded (Expired) Exc…" at bounding box center [530, 401] width 100 height 19
click at [480, 392] on select "Choose an option... Pending Applied Excluded (Questions) Excluded (Expired) Exc…" at bounding box center [530, 401] width 100 height 19
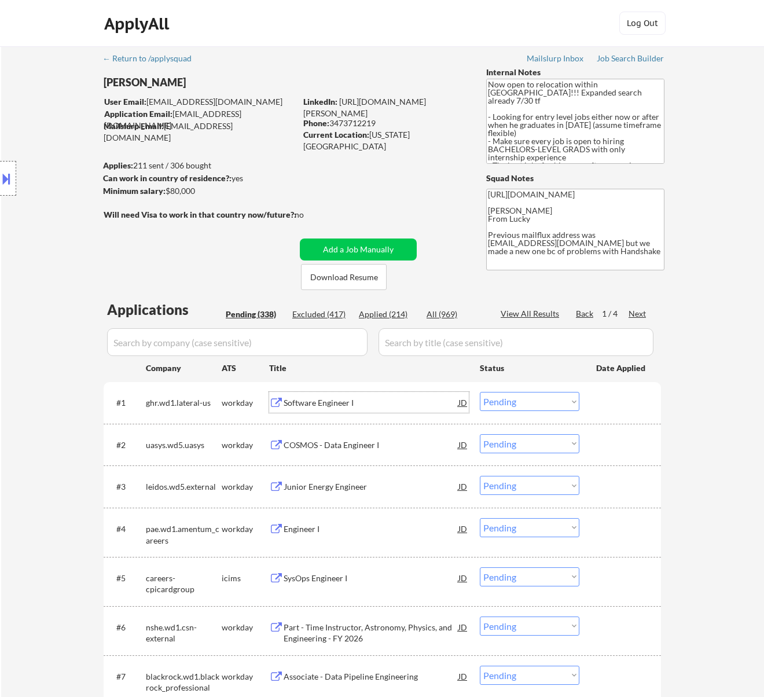
click at [408, 410] on div "Software Engineer I" at bounding box center [371, 402] width 175 height 21
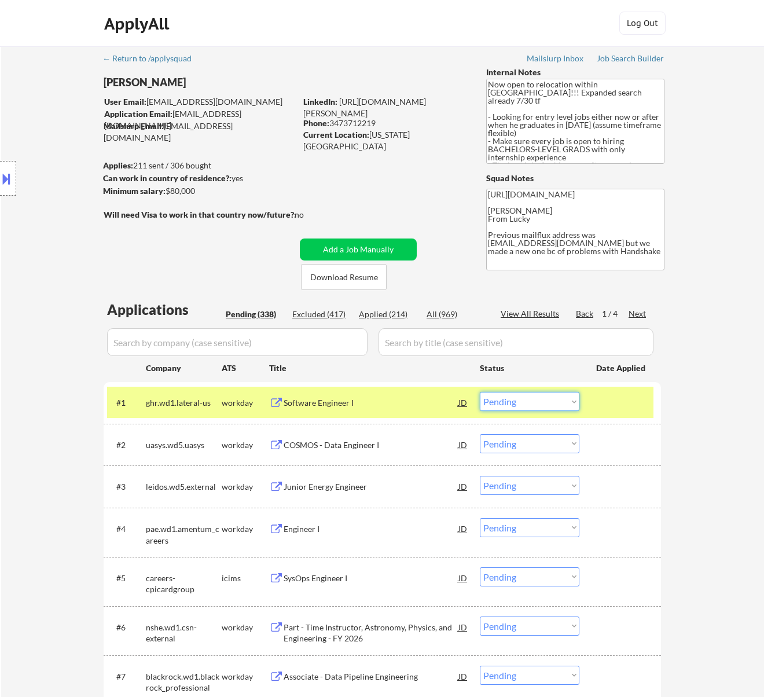
drag, startPoint x: 533, startPoint y: 399, endPoint x: 526, endPoint y: 404, distance: 8.7
click at [533, 399] on select "Choose an option... Pending Applied Excluded (Questions) Excluded (Expired) Exc…" at bounding box center [530, 401] width 100 height 19
click at [480, 392] on select "Choose an option... Pending Applied Excluded (Questions) Excluded (Expired) Exc…" at bounding box center [530, 401] width 100 height 19
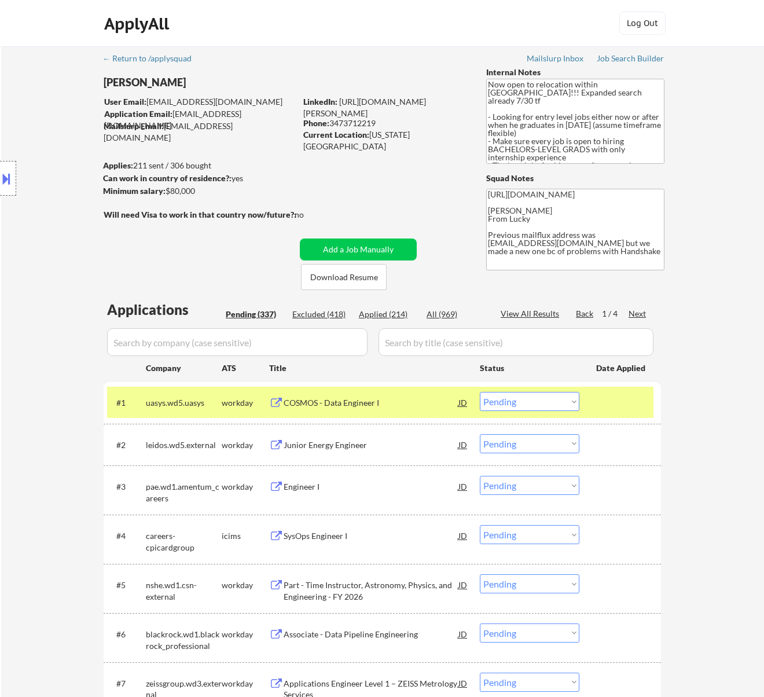
click at [403, 411] on div "COSMOS - Data Engineer I" at bounding box center [371, 402] width 175 height 21
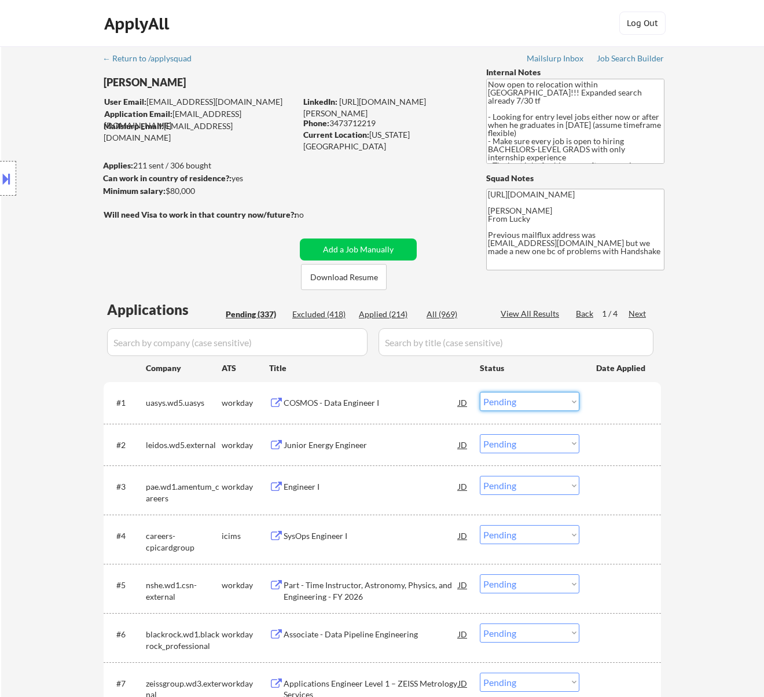
click at [566, 401] on select "Choose an option... Pending Applied Excluded (Questions) Excluded (Expired) Exc…" at bounding box center [530, 401] width 100 height 19
click at [480, 392] on select "Choose an option... Pending Applied Excluded (Questions) Excluded (Expired) Exc…" at bounding box center [530, 401] width 100 height 19
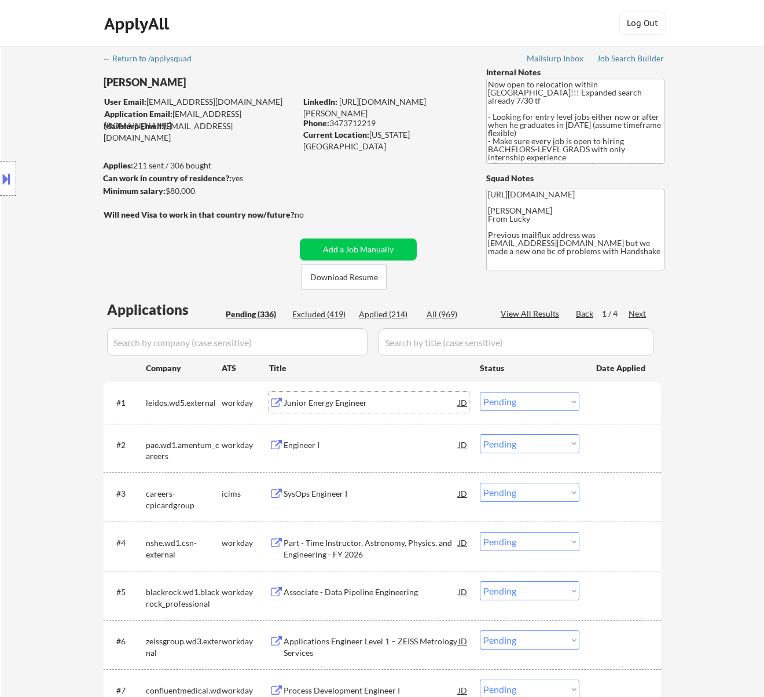
click at [381, 404] on div "Junior Energy Engineer" at bounding box center [371, 403] width 175 height 12
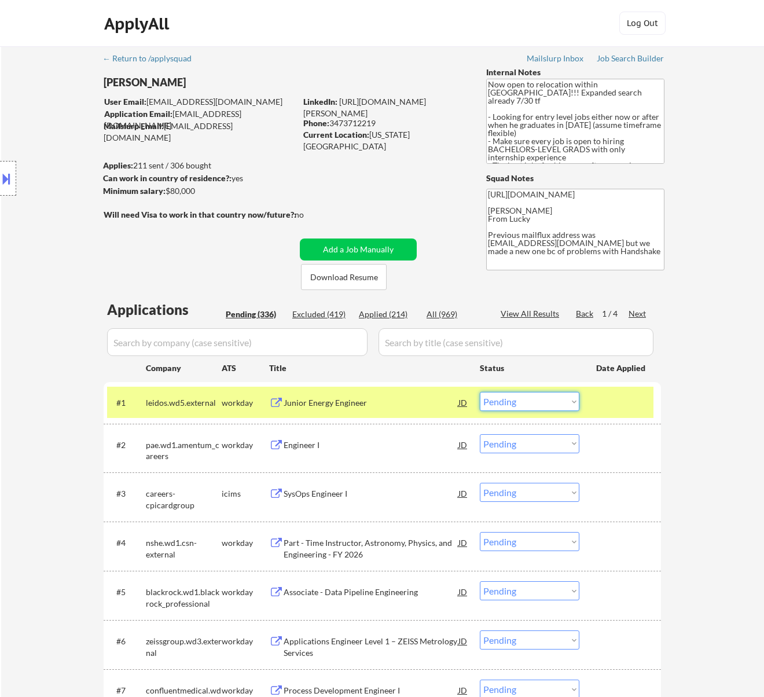
click at [515, 404] on select "Choose an option... Pending Applied Excluded (Questions) Excluded (Expired) Exc…" at bounding box center [530, 401] width 100 height 19
click at [480, 392] on select "Choose an option... Pending Applied Excluded (Questions) Excluded (Expired) Exc…" at bounding box center [530, 401] width 100 height 19
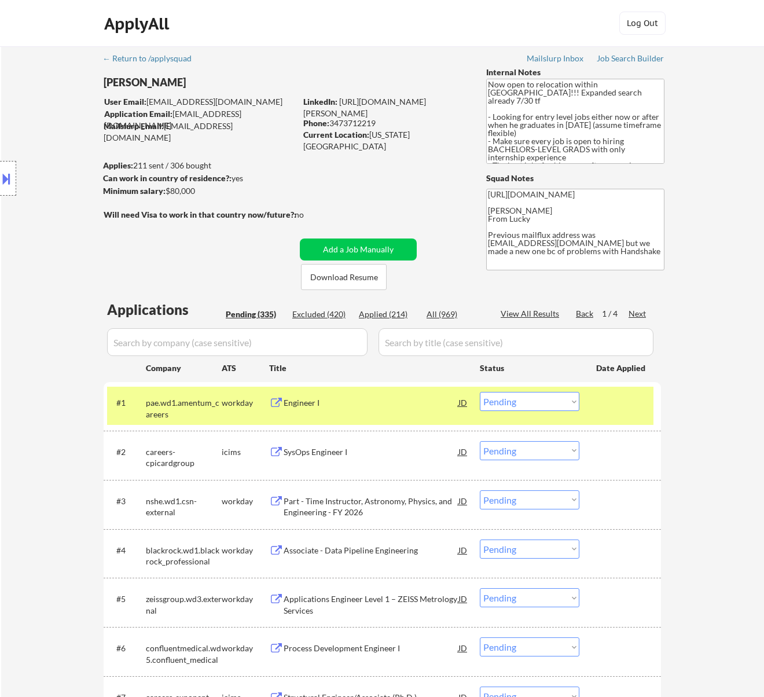
click at [431, 410] on div "Engineer I" at bounding box center [371, 402] width 175 height 21
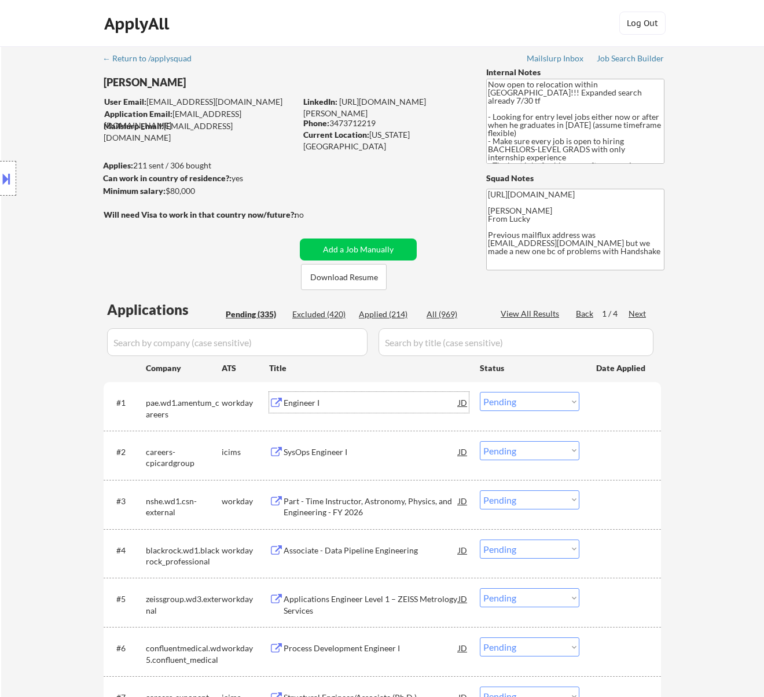
click at [437, 404] on div "Engineer I" at bounding box center [371, 403] width 175 height 12
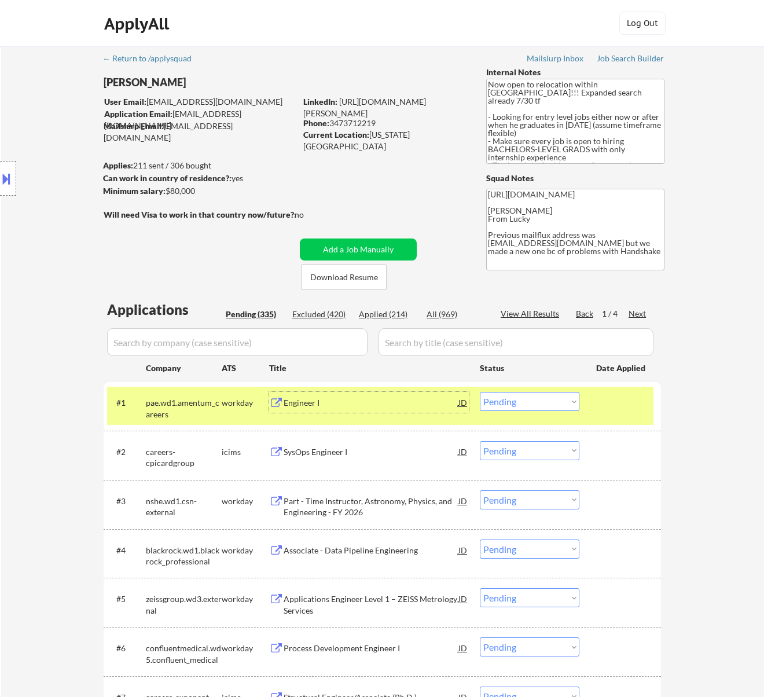
click at [526, 401] on select "Choose an option... Pending Applied Excluded (Questions) Excluded (Expired) Exc…" at bounding box center [530, 401] width 100 height 19
click at [480, 392] on select "Choose an option... Pending Applied Excluded (Questions) Excluded (Expired) Exc…" at bounding box center [530, 401] width 100 height 19
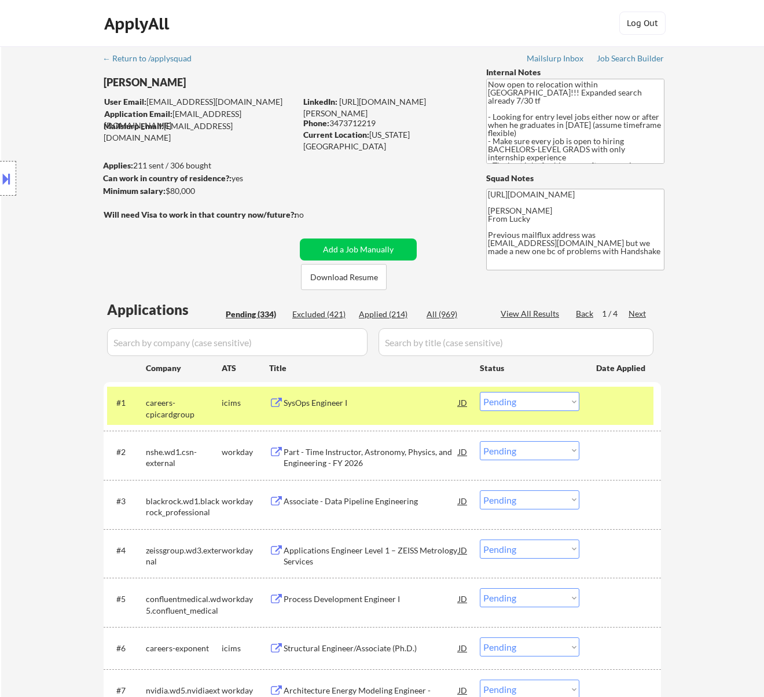
click at [431, 401] on div "SysOps Engineer I" at bounding box center [371, 403] width 175 height 12
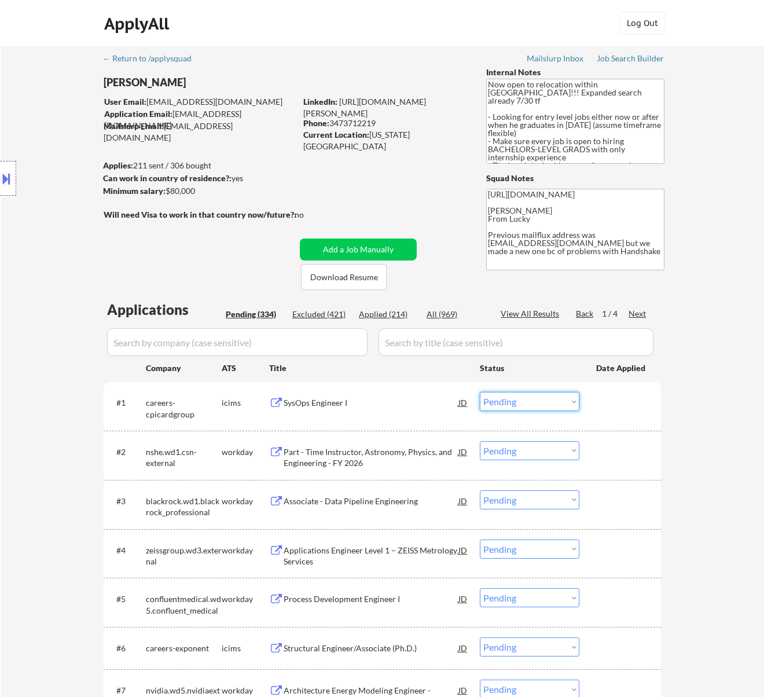
click at [547, 399] on select "Choose an option... Pending Applied Excluded (Questions) Excluded (Expired) Exc…" at bounding box center [530, 401] width 100 height 19
click at [480, 392] on select "Choose an option... Pending Applied Excluded (Questions) Excluded (Expired) Exc…" at bounding box center [530, 401] width 100 height 19
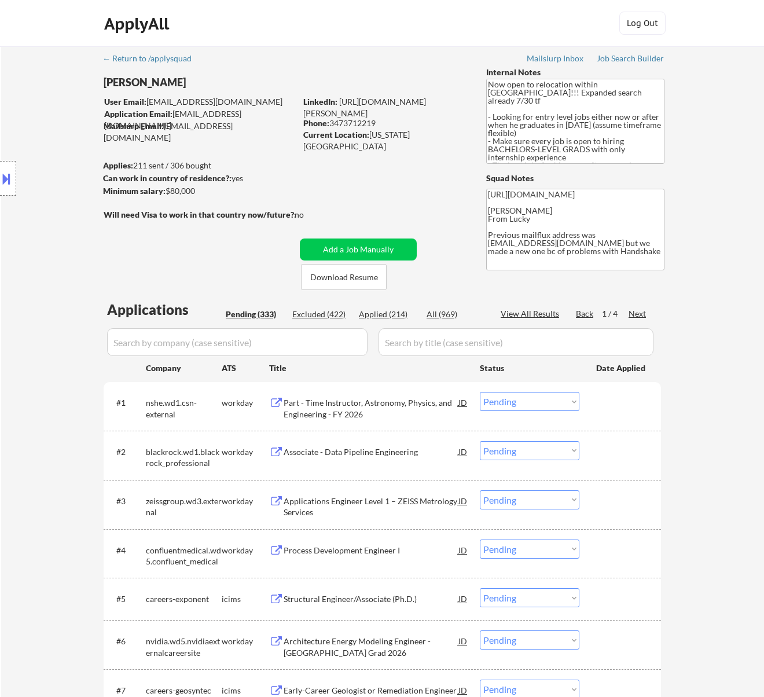
click at [441, 406] on div "Part - Time Instructor, Astronomy, Physics, and Engineering - FY 2026" at bounding box center [371, 408] width 175 height 23
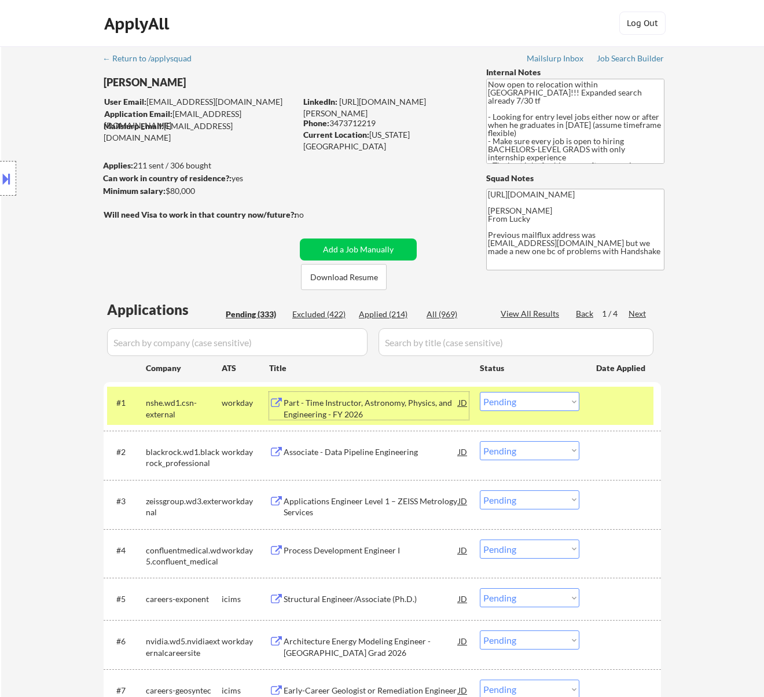
click at [544, 390] on div "#1 nshe.wd1.csn-external workday Part - Time Instructor, Astronomy, Physics, an…" at bounding box center [380, 406] width 547 height 38
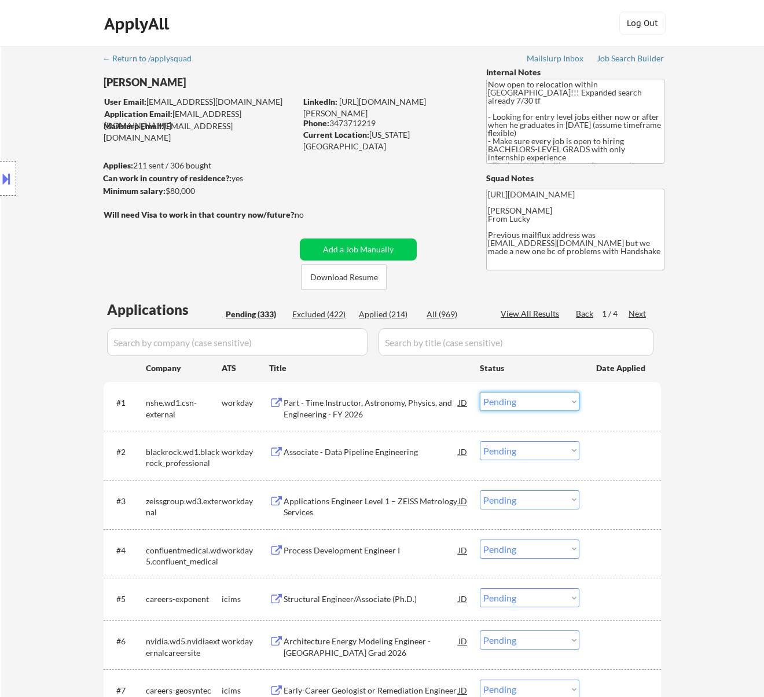
click at [543, 400] on select "Choose an option... Pending Applied Excluded (Questions) Excluded (Expired) Exc…" at bounding box center [530, 401] width 100 height 19
click at [480, 392] on select "Choose an option... Pending Applied Excluded (Questions) Excluded (Expired) Exc…" at bounding box center [530, 401] width 100 height 19
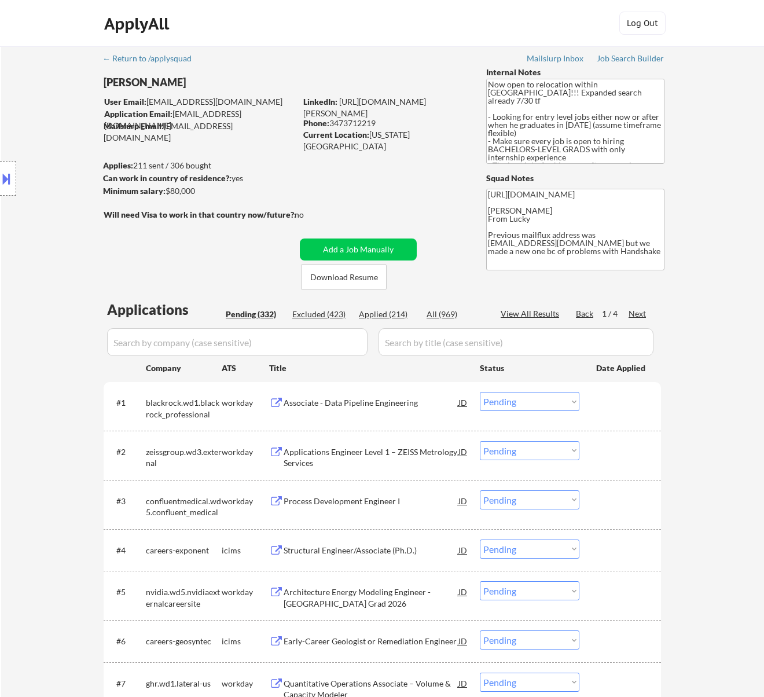
click at [412, 403] on div "Associate - Data Pipeline Engineering" at bounding box center [371, 403] width 175 height 12
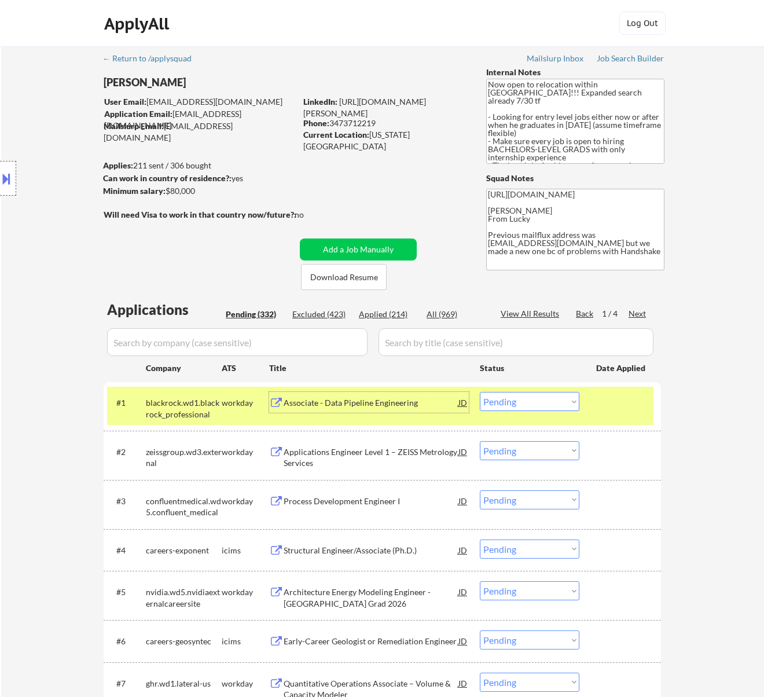
click at [525, 404] on select "Choose an option... Pending Applied Excluded (Questions) Excluded (Expired) Exc…" at bounding box center [530, 401] width 100 height 19
click at [480, 392] on select "Choose an option... Pending Applied Excluded (Questions) Excluded (Expired) Exc…" at bounding box center [530, 401] width 100 height 19
select select ""pending""
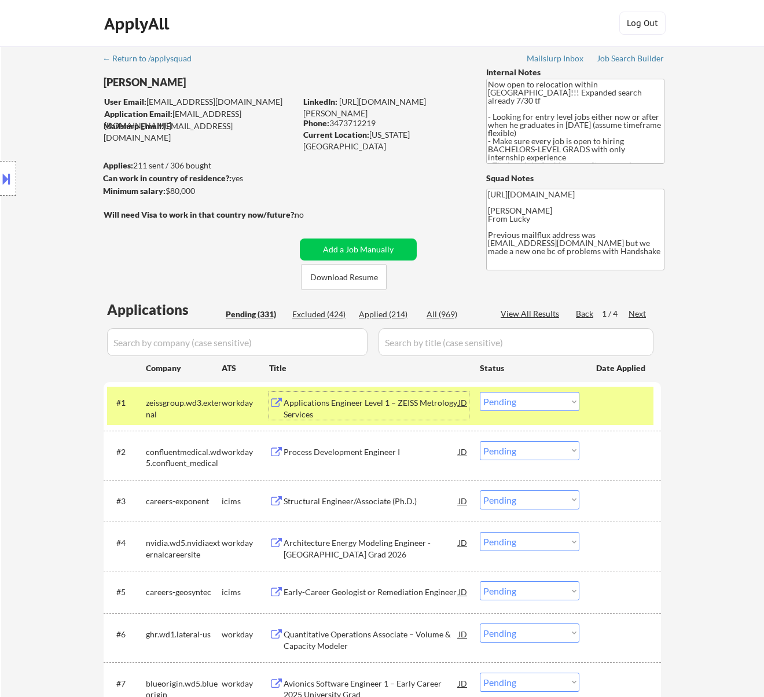
click at [430, 405] on div "Applications Engineer Level 1 – ZEISS Metrology Services" at bounding box center [371, 408] width 175 height 23
